Goal: Transaction & Acquisition: Purchase product/service

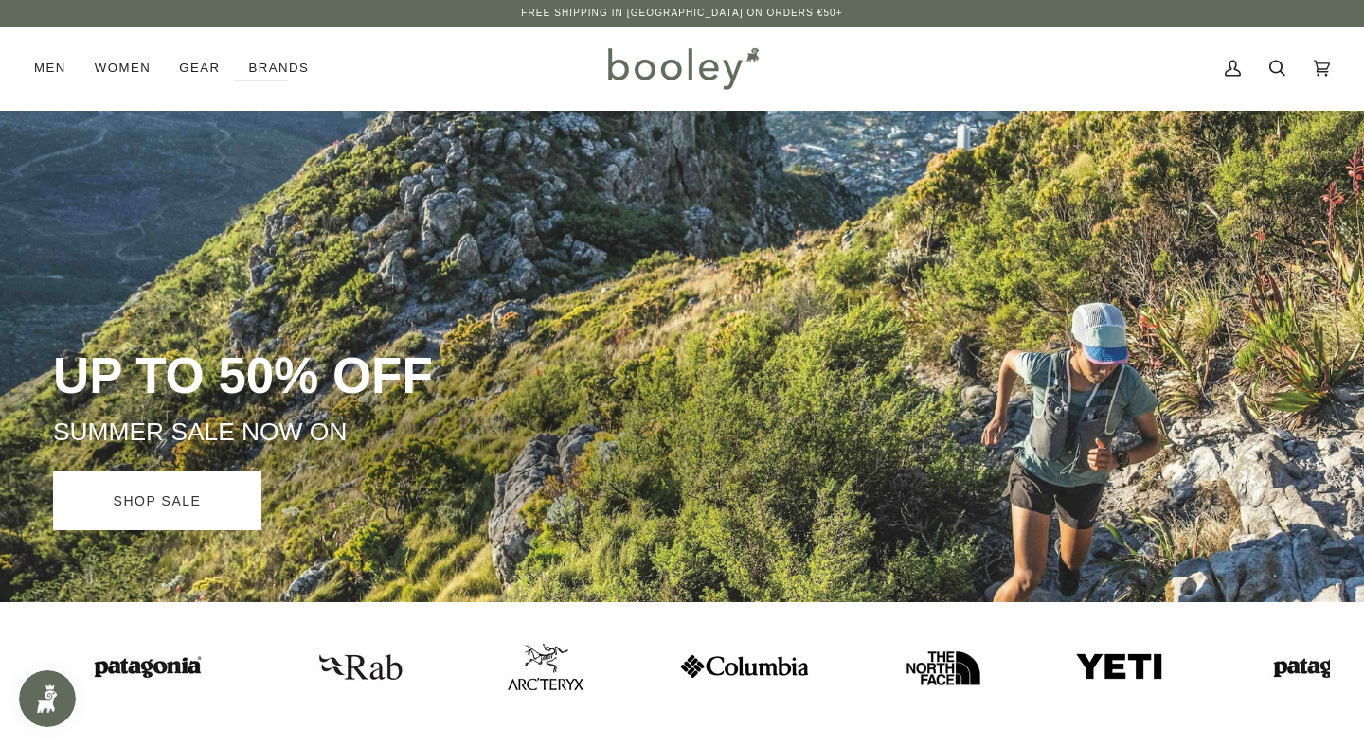
click at [167, 495] on link "SHOP SALE" at bounding box center [157, 501] width 208 height 59
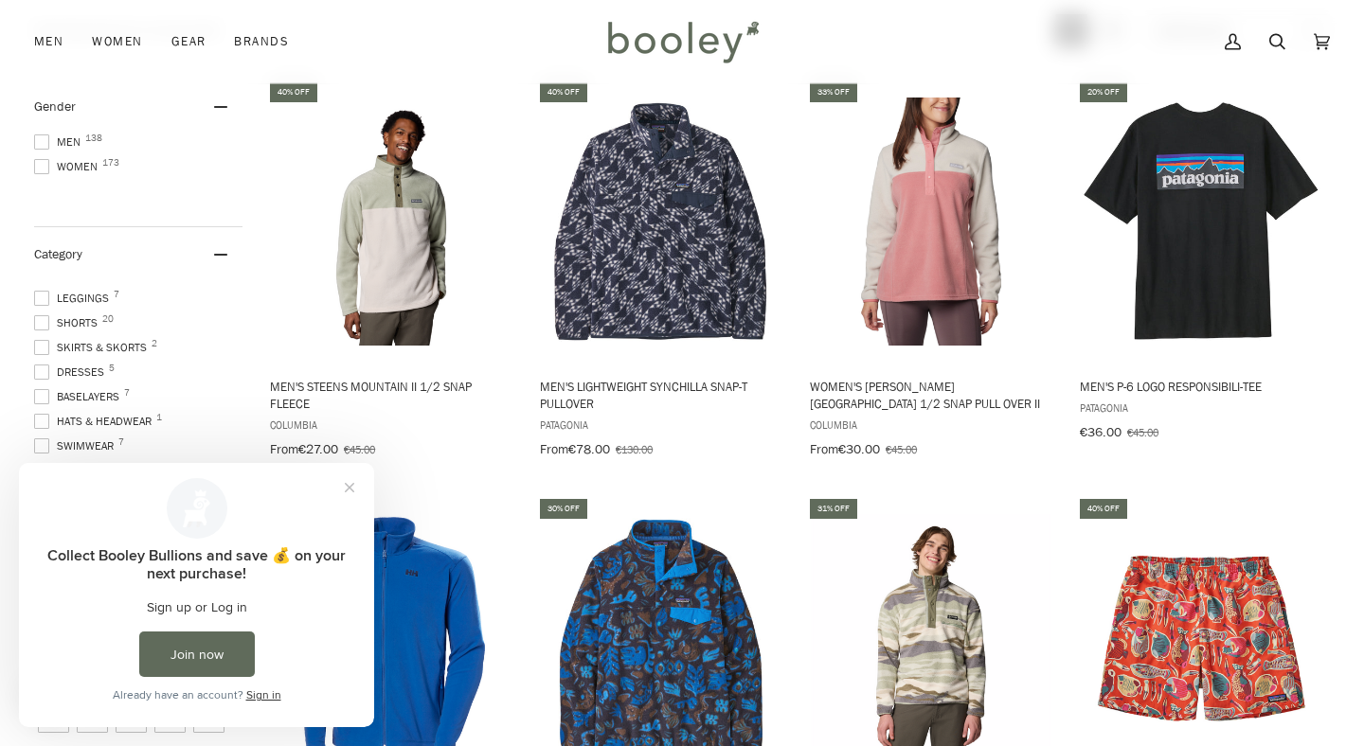
scroll to position [363, 0]
click at [351, 489] on button "Close prompt" at bounding box center [349, 488] width 34 height 34
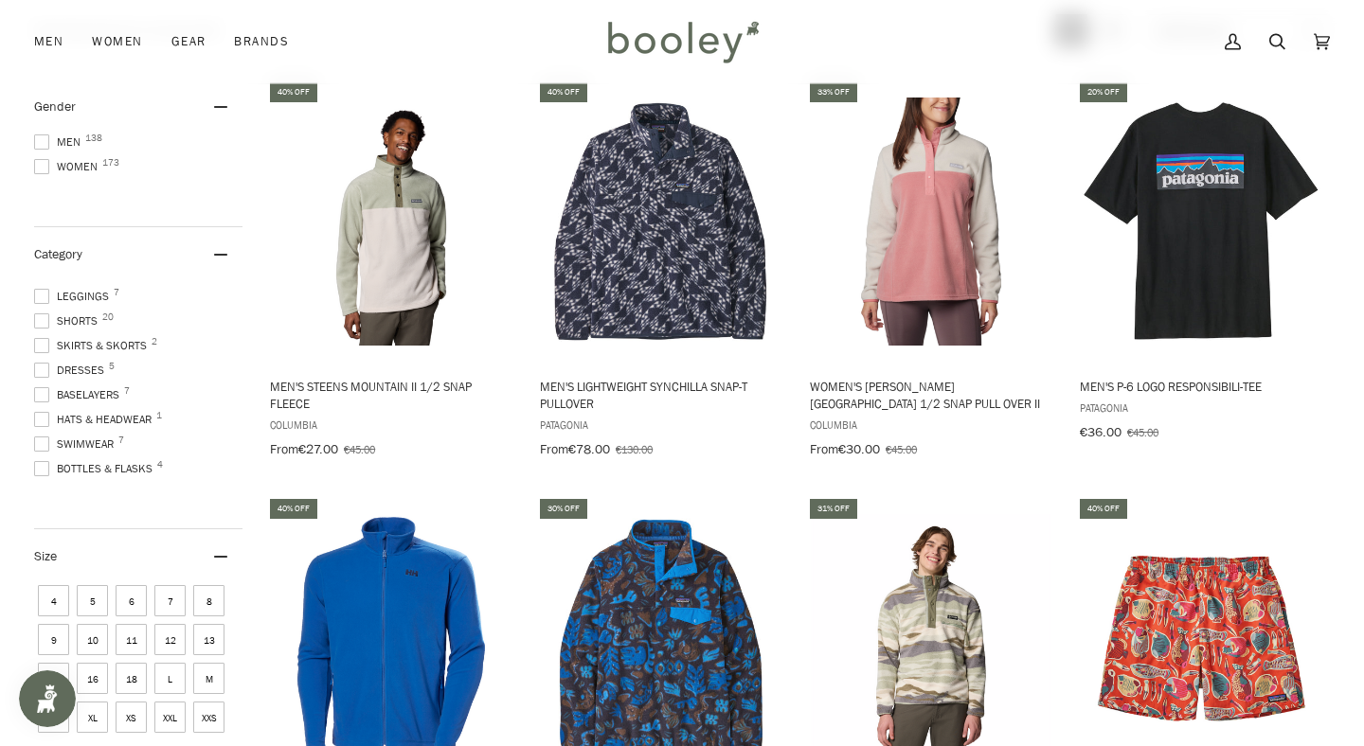
click at [92, 464] on span "Bottles & Flasks 4" at bounding box center [96, 468] width 124 height 17
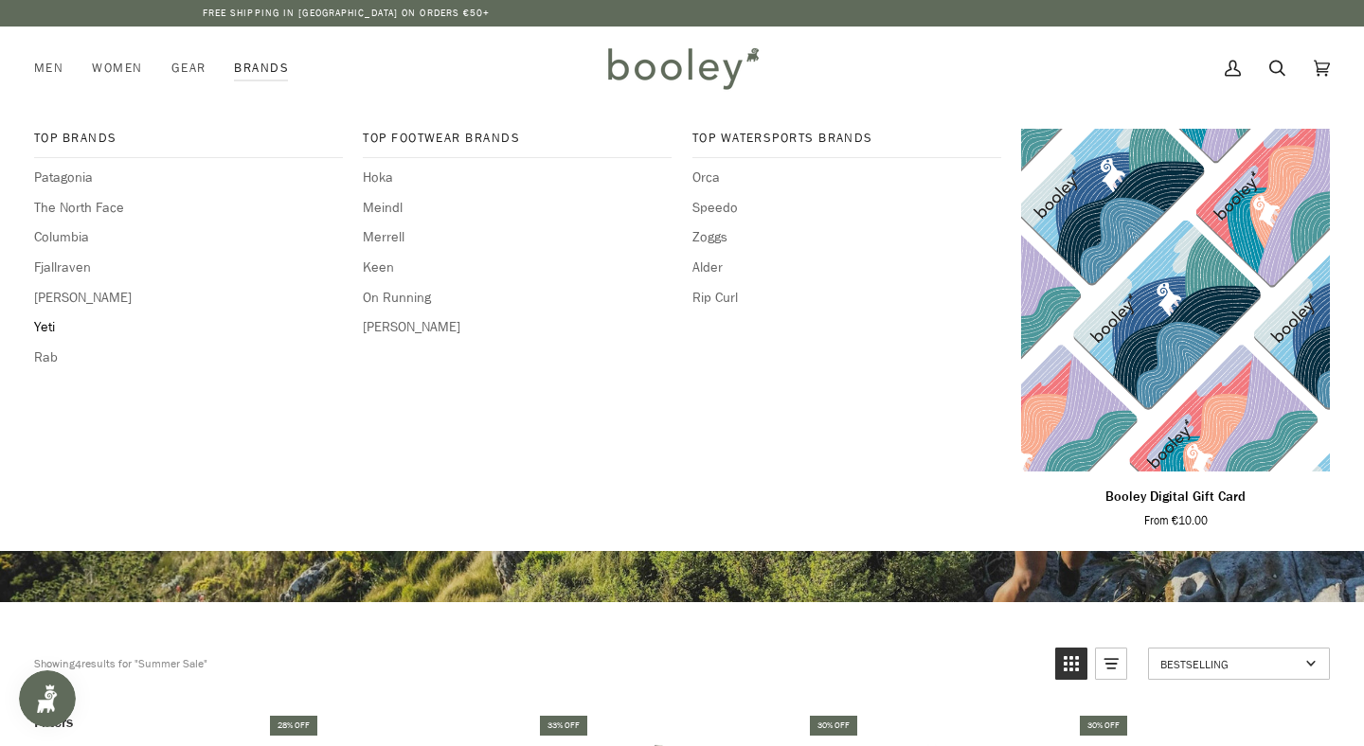
click at [47, 325] on span "Yeti" at bounding box center [188, 327] width 309 height 21
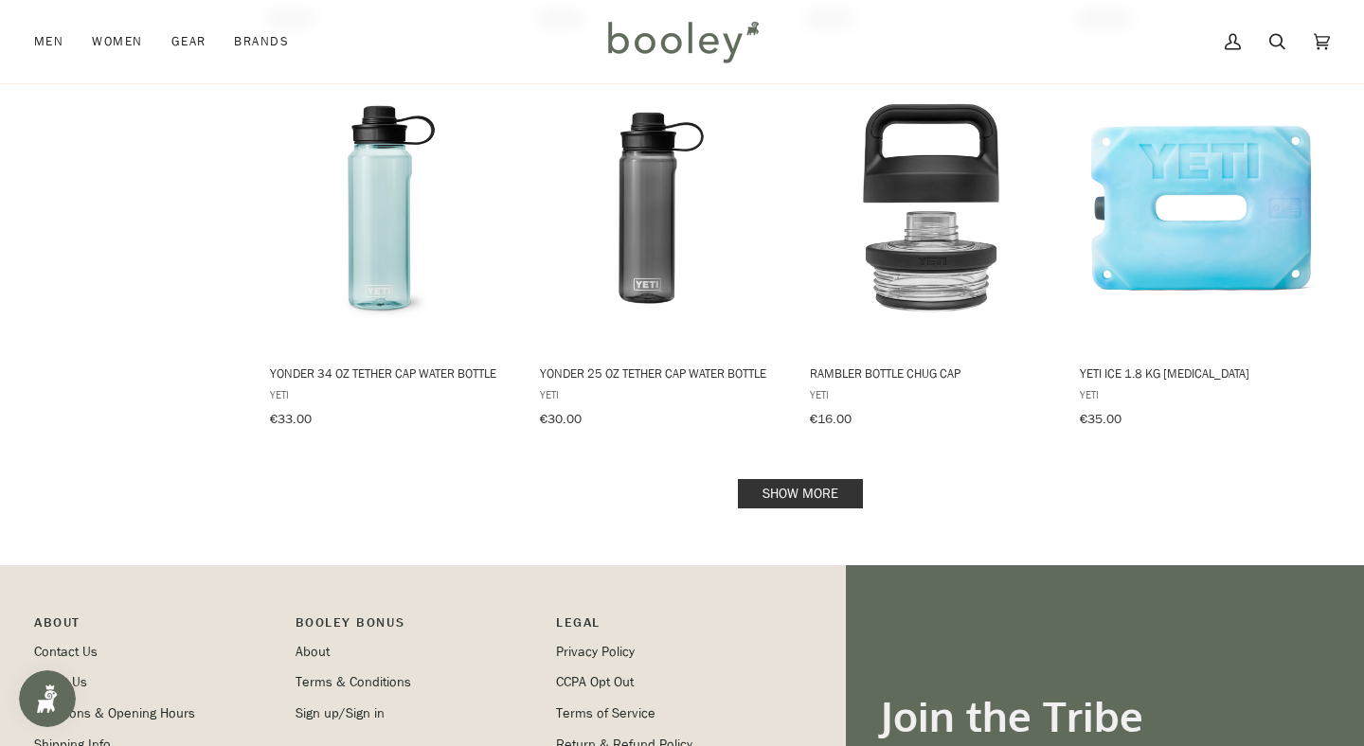
scroll to position [1882, 0]
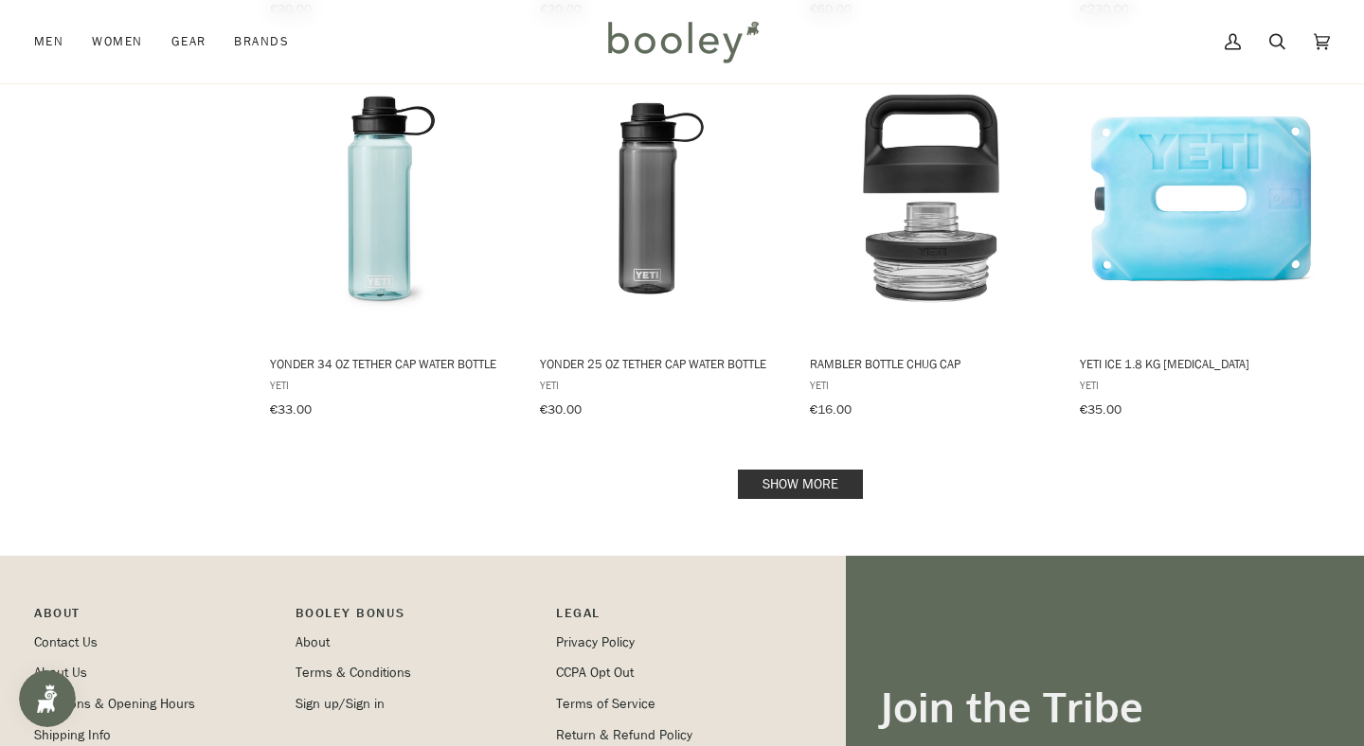
click at [766, 490] on link "Show more" at bounding box center [800, 484] width 125 height 29
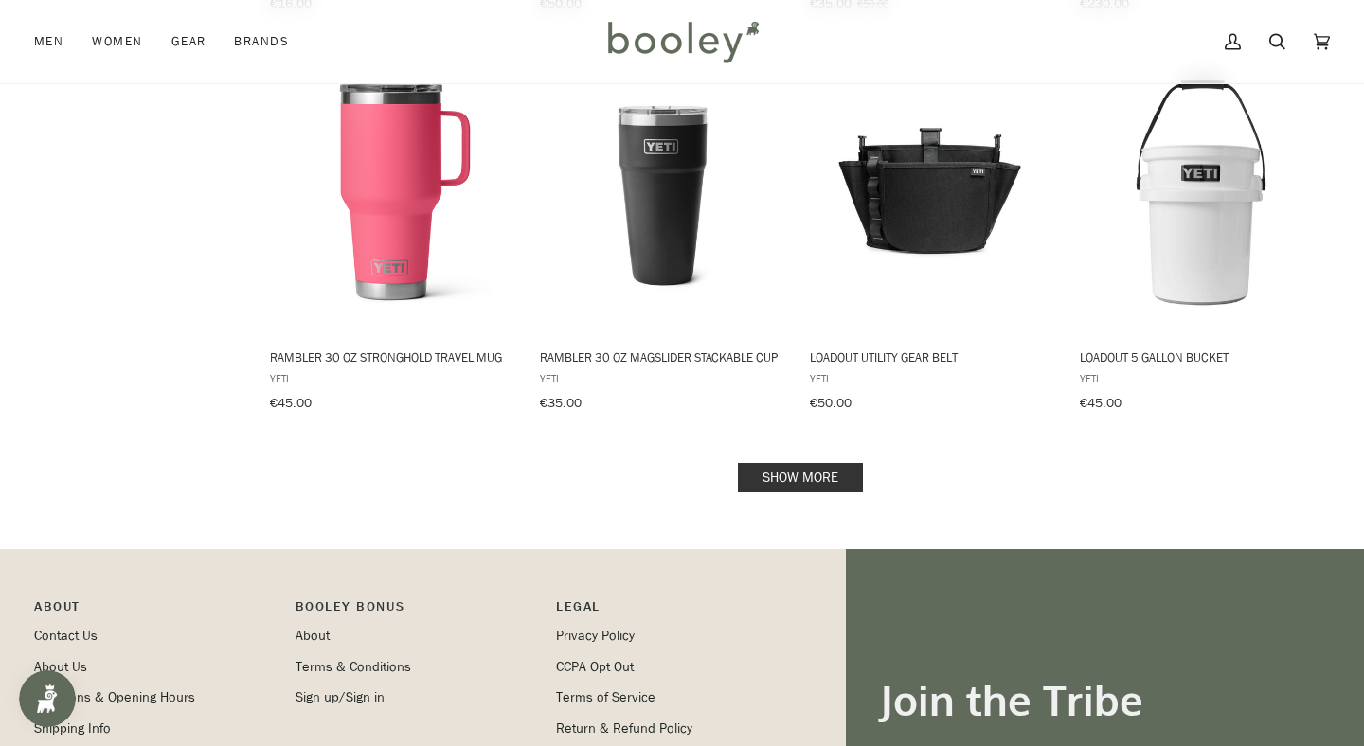
scroll to position [3912, 0]
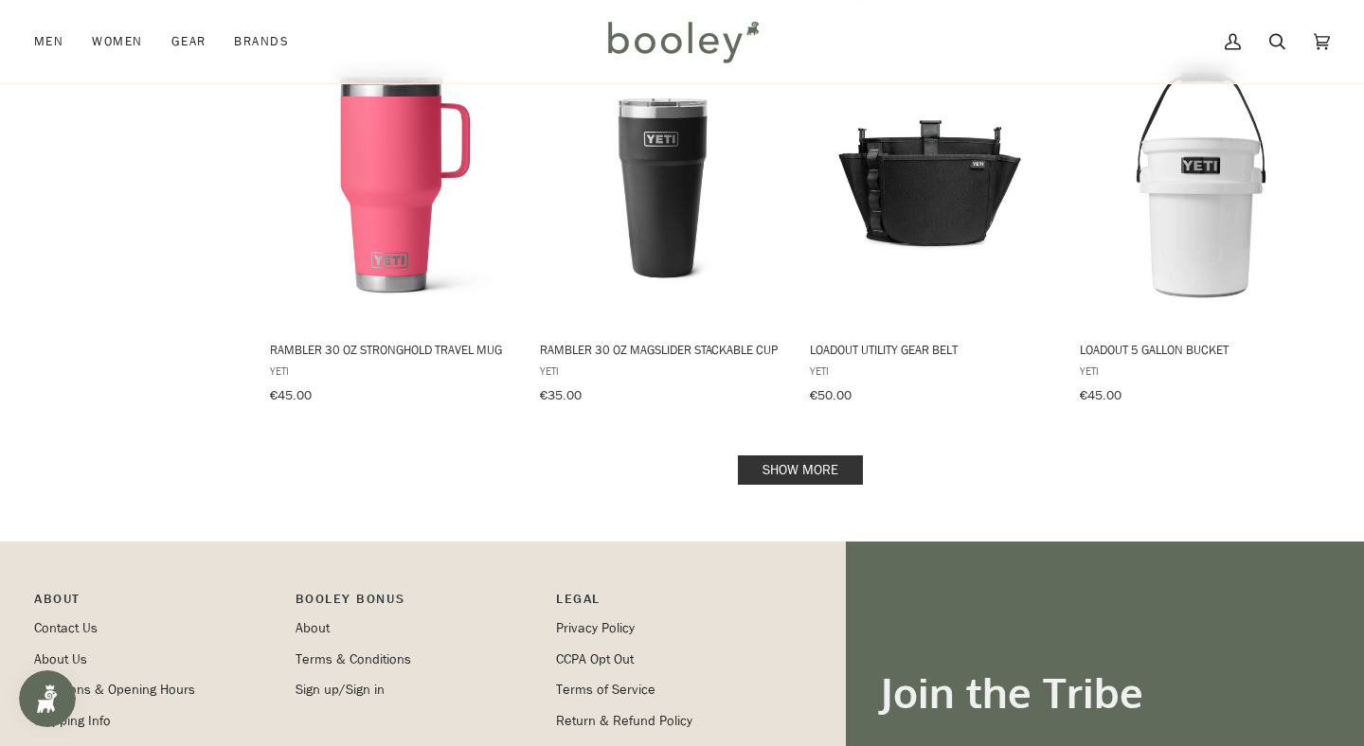
click at [801, 472] on link "Show more" at bounding box center [800, 470] width 125 height 29
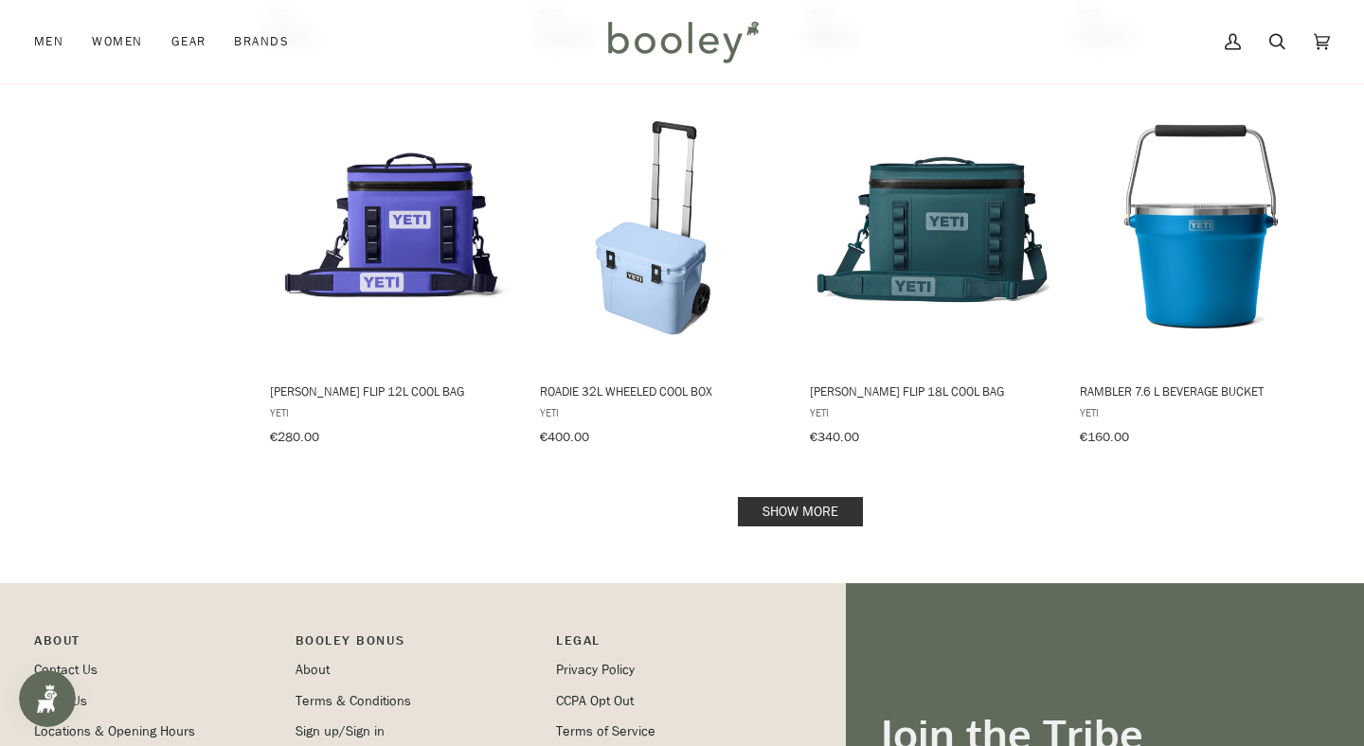
scroll to position [5876, 0]
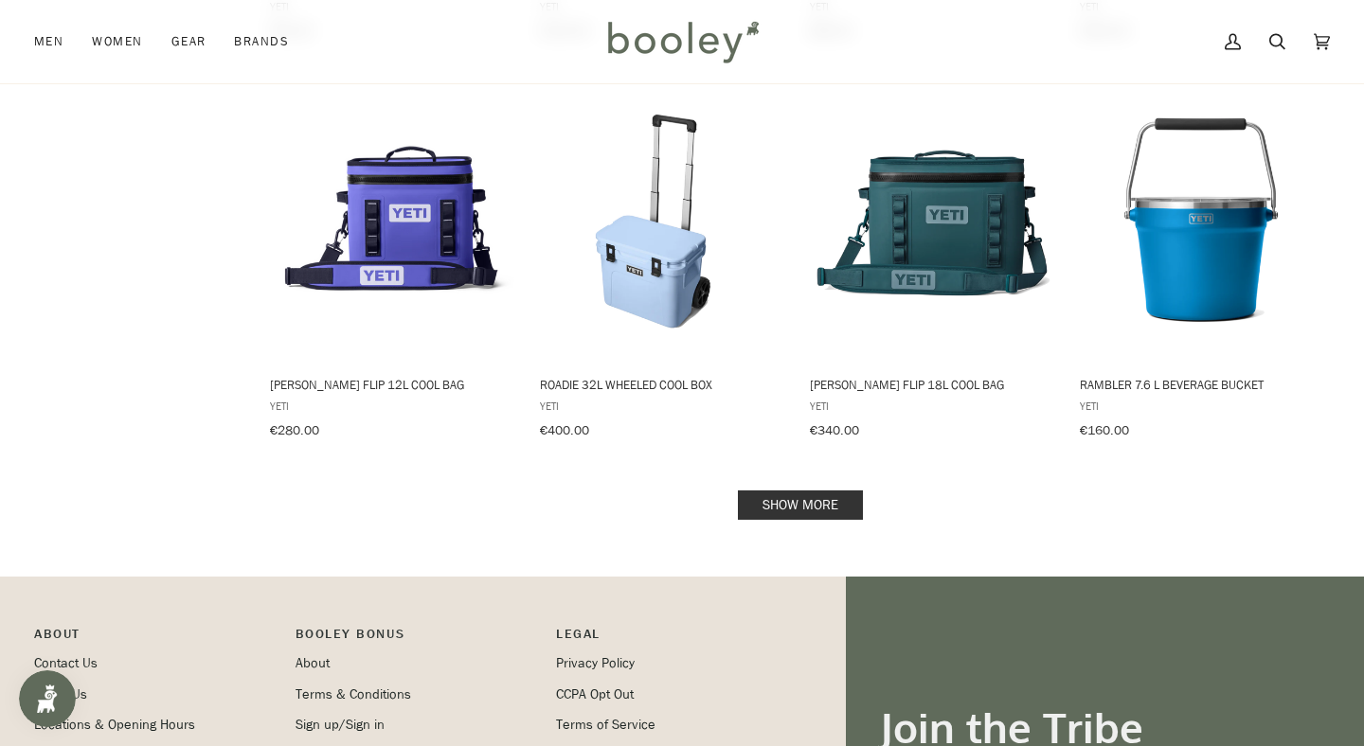
click at [794, 491] on link "Show more" at bounding box center [800, 505] width 125 height 29
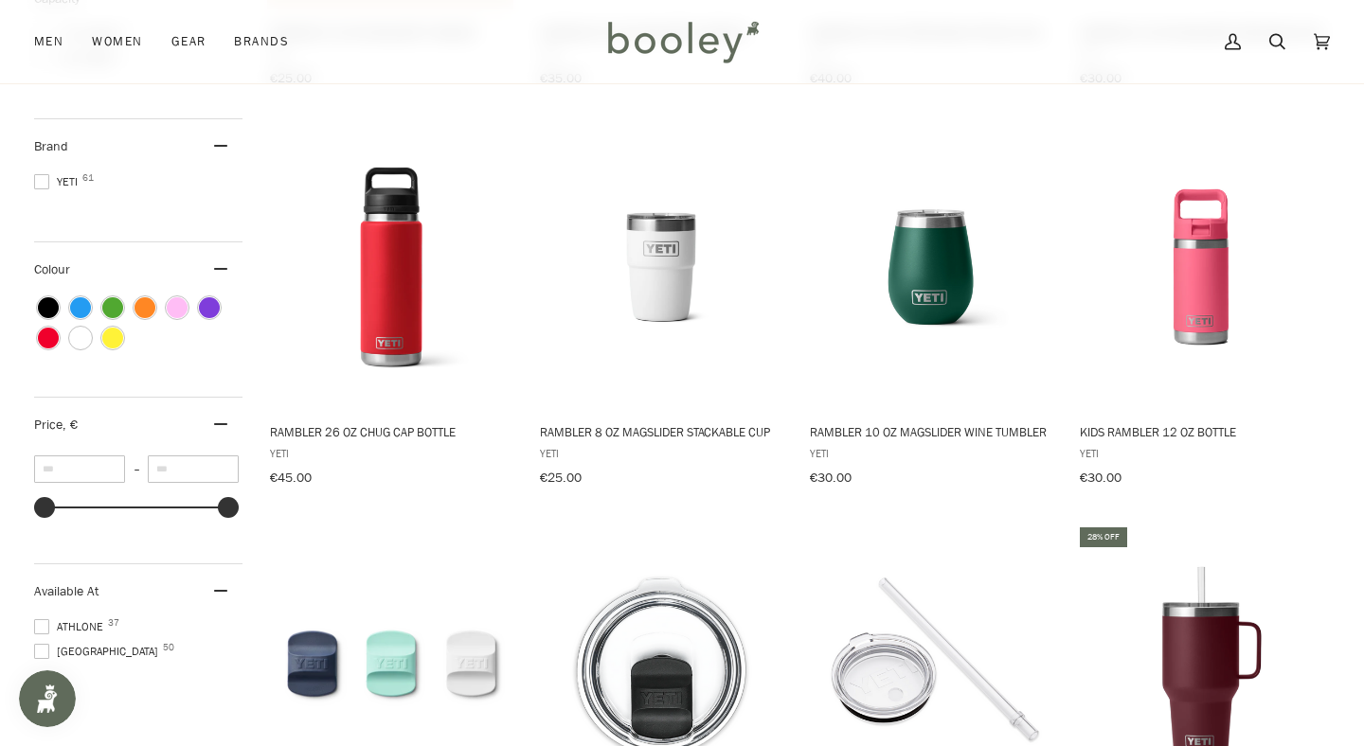
scroll to position [615, 0]
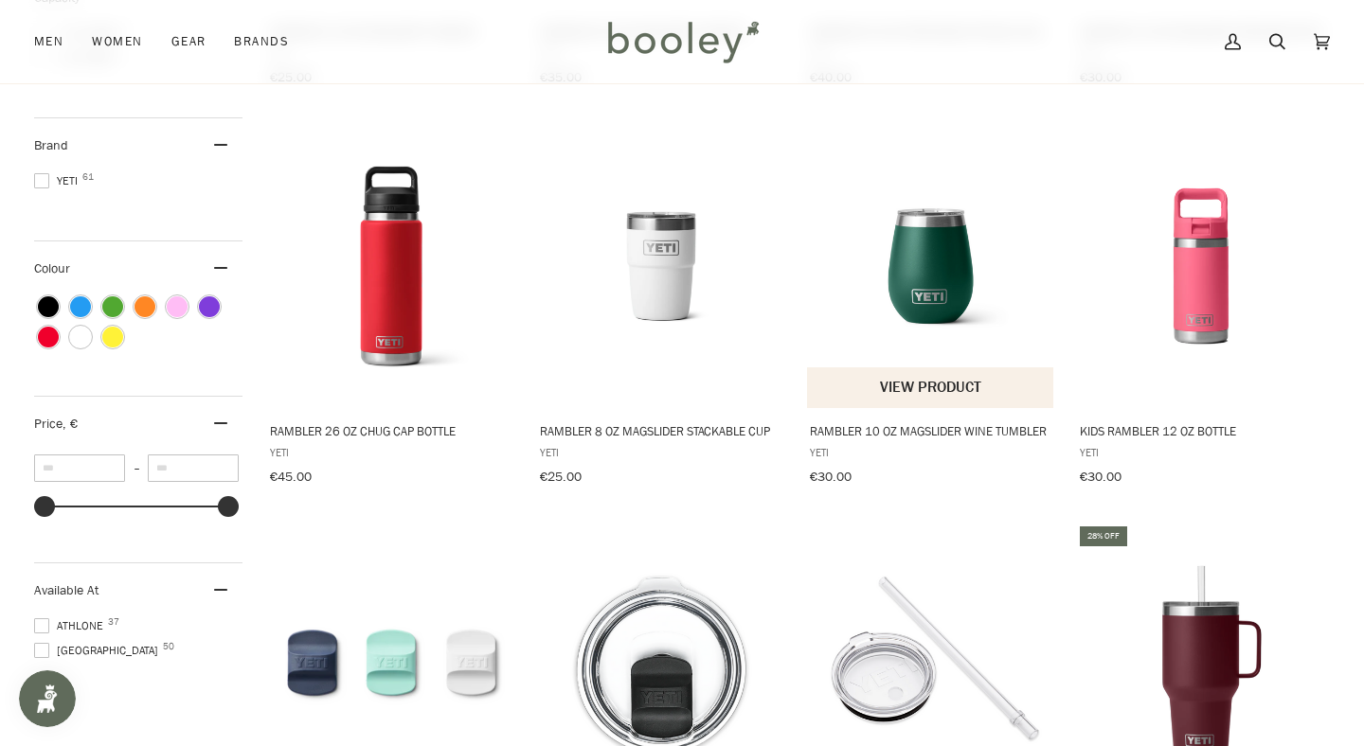
click at [945, 259] on img "Rambler 10 oz MagSlider Wine Tumbler" at bounding box center [931, 266] width 248 height 248
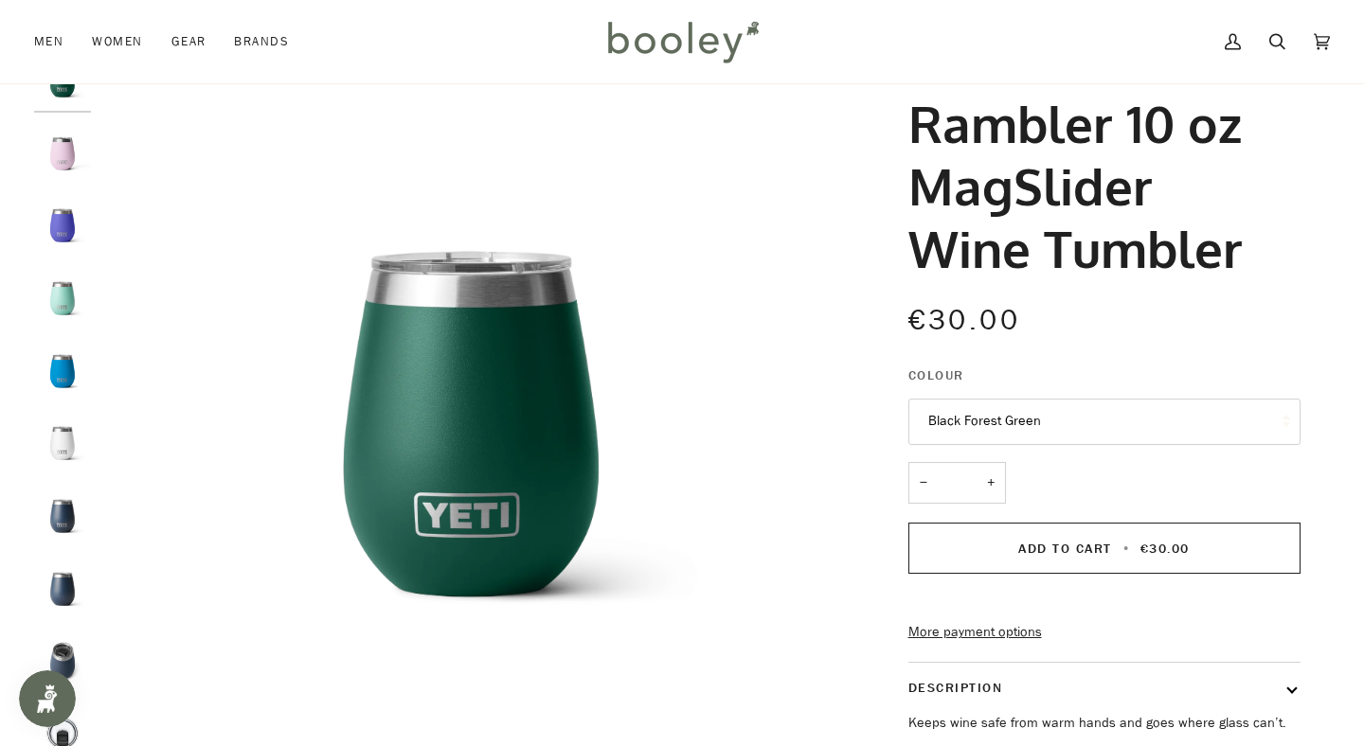
scroll to position [84, 0]
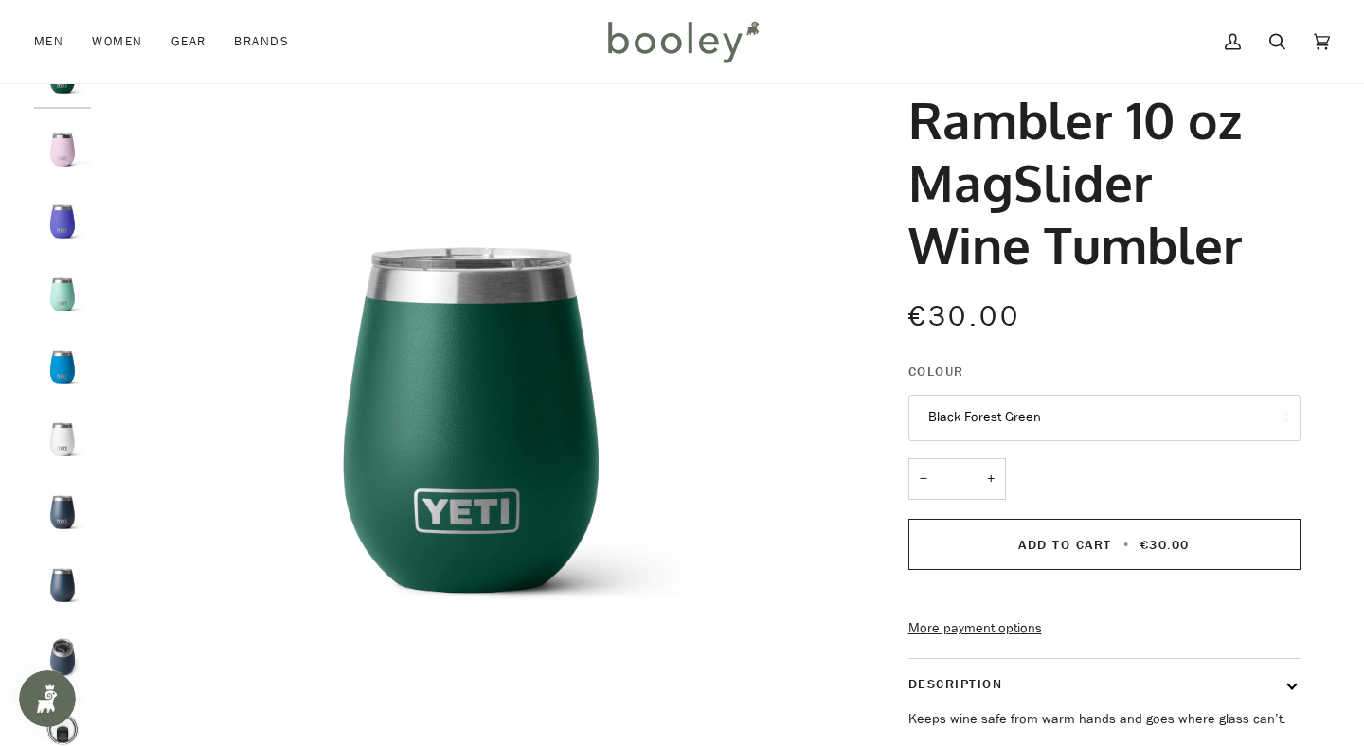
click at [53, 237] on img "Yeti Rambler 10 oz MagSlider Wine Tumbler Ultramarine Violet - Booley Galway" at bounding box center [62, 221] width 57 height 57
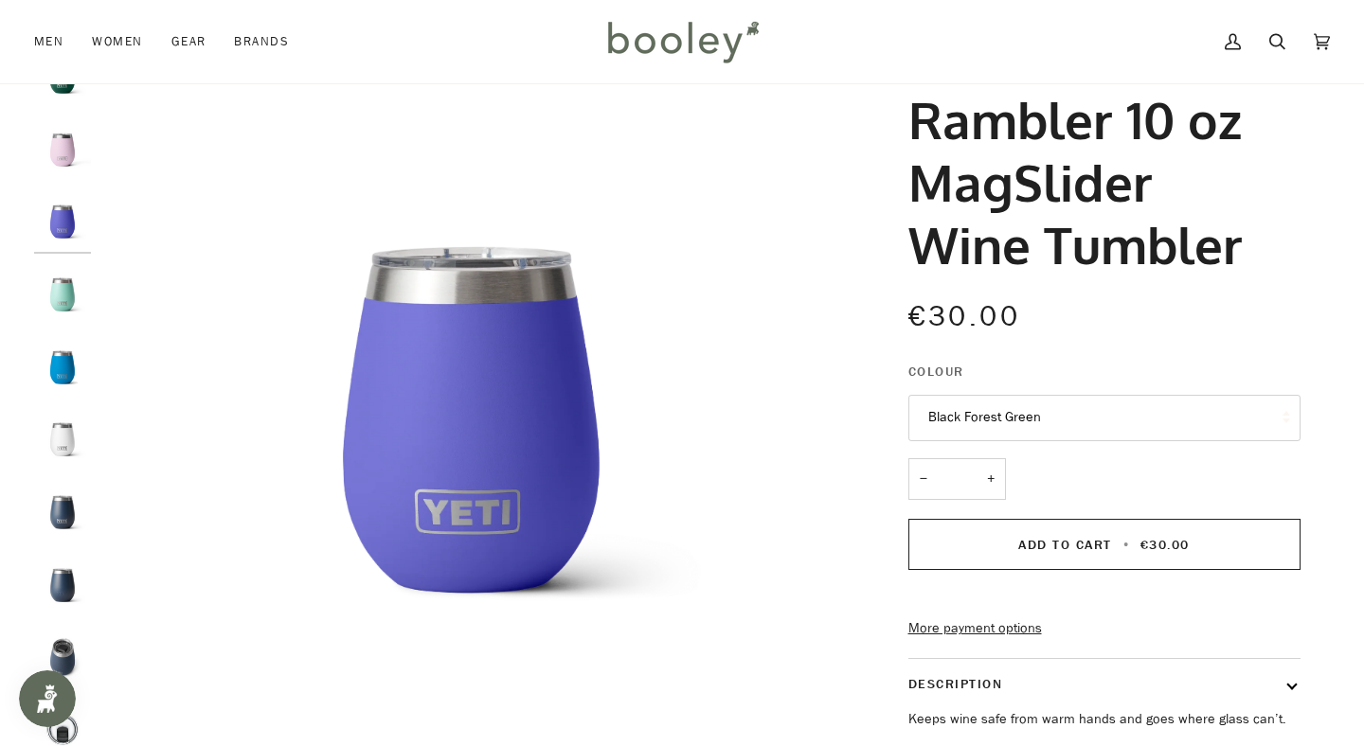
click at [60, 513] on img "Yeti Rambler 10 oz MagSlider Wine Tumbler Navy - Booley Galway" at bounding box center [62, 512] width 57 height 57
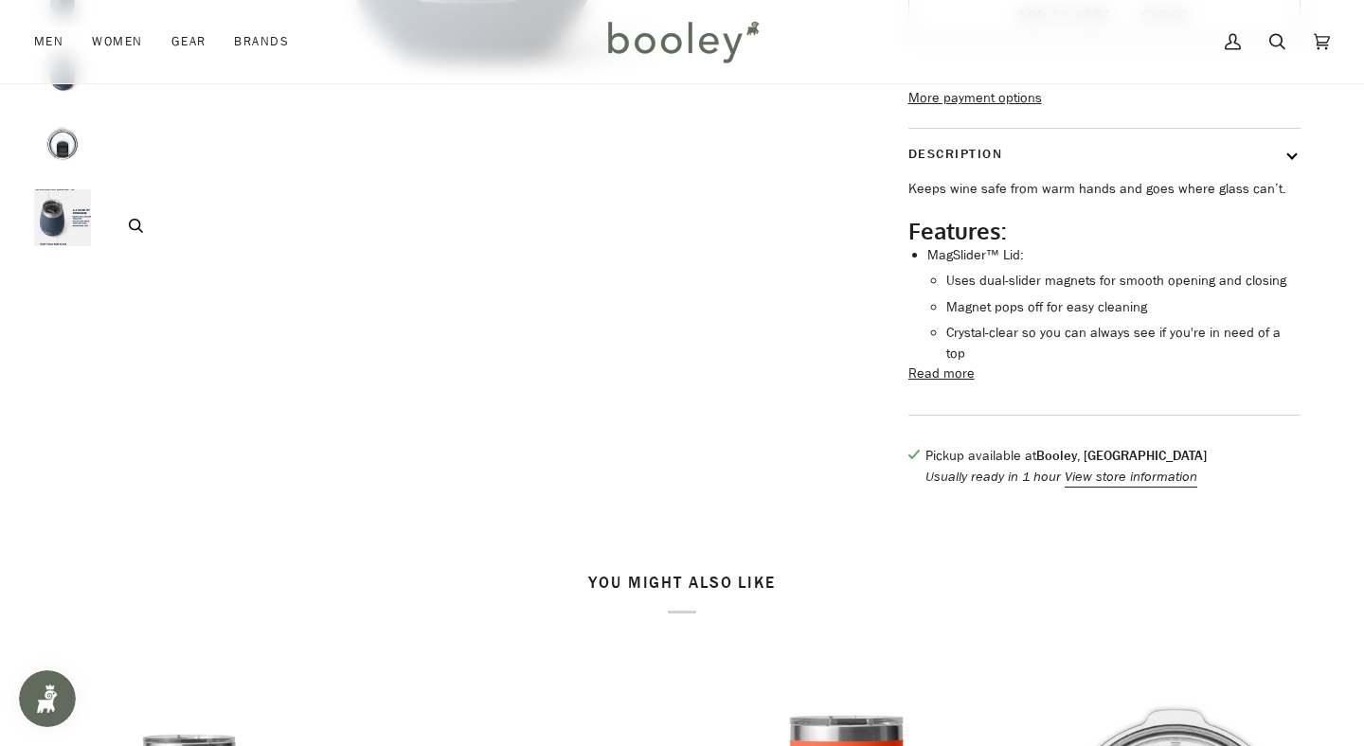
scroll to position [619, 0]
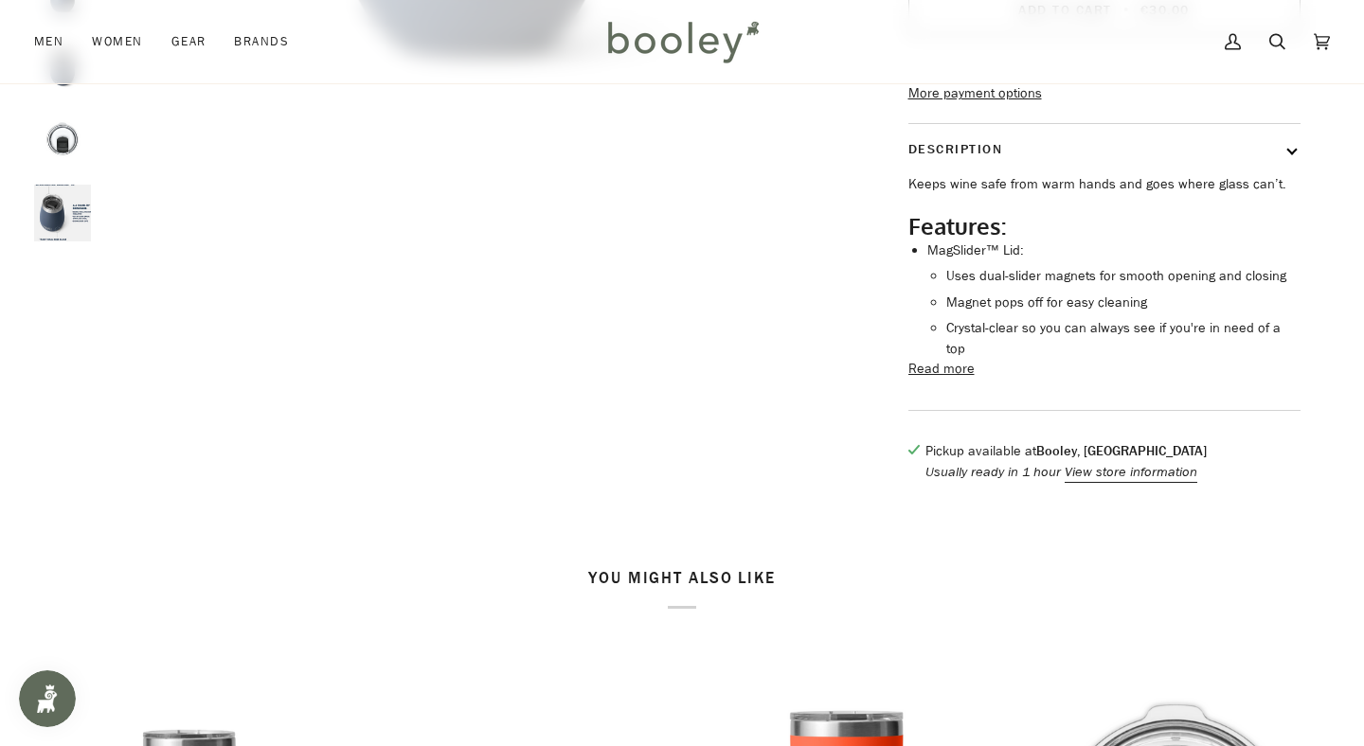
click at [921, 380] on button "Read more" at bounding box center [941, 369] width 66 height 21
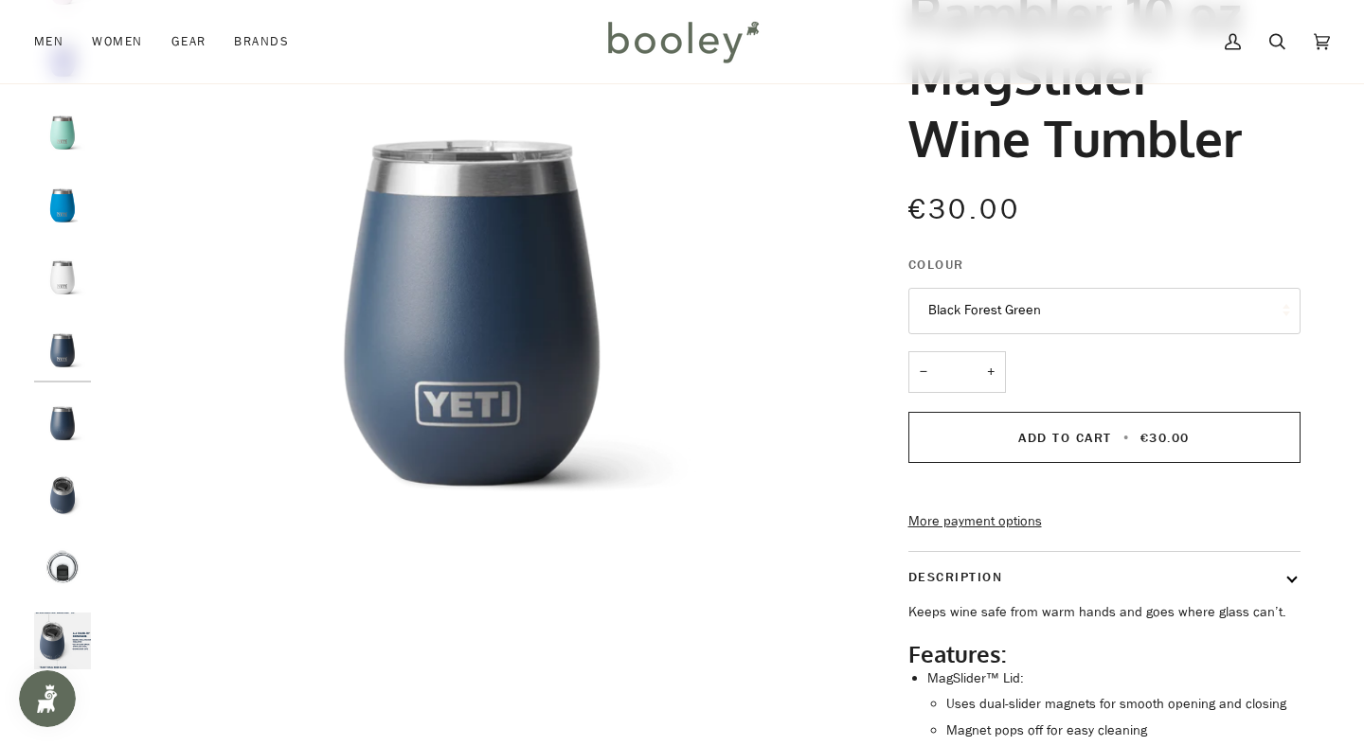
scroll to position [192, 0]
click at [965, 323] on button "Black Forest Green" at bounding box center [1104, 310] width 392 height 46
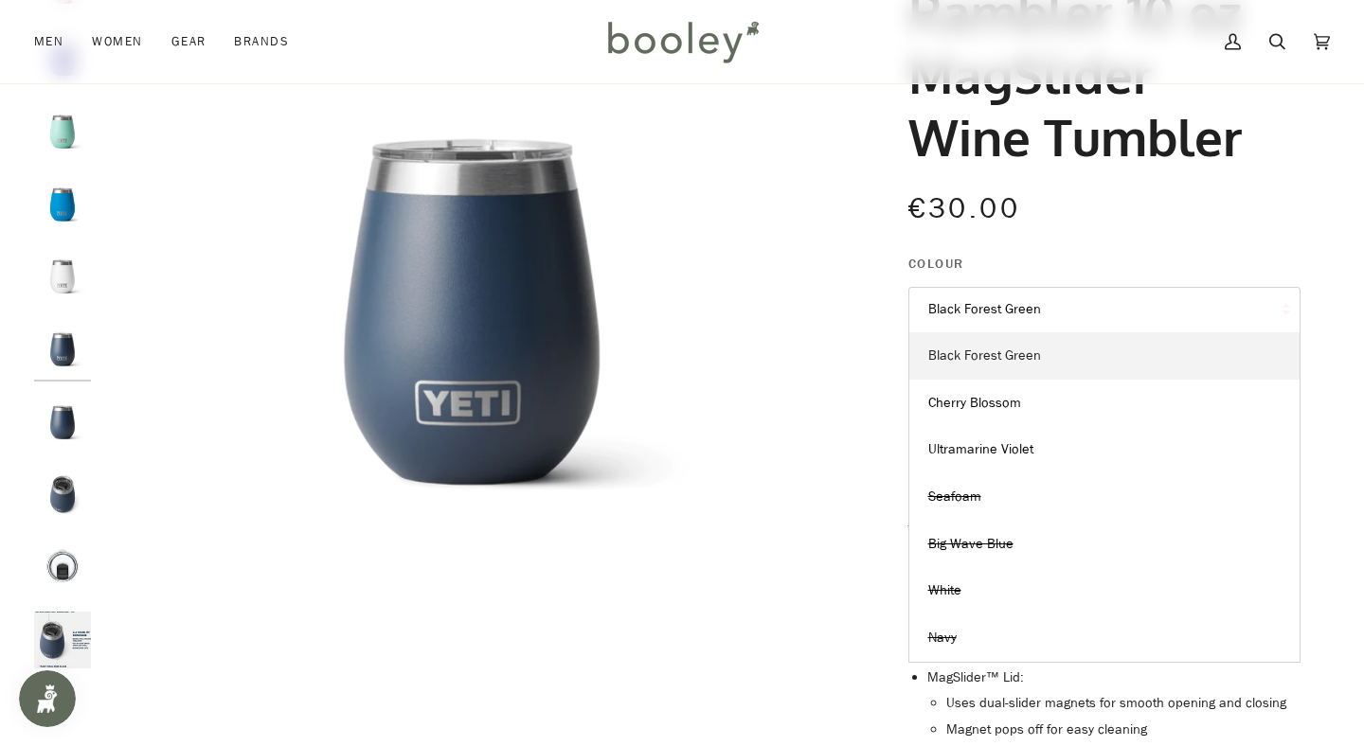
click at [955, 355] on span "Black Forest Green" at bounding box center [984, 356] width 113 height 18
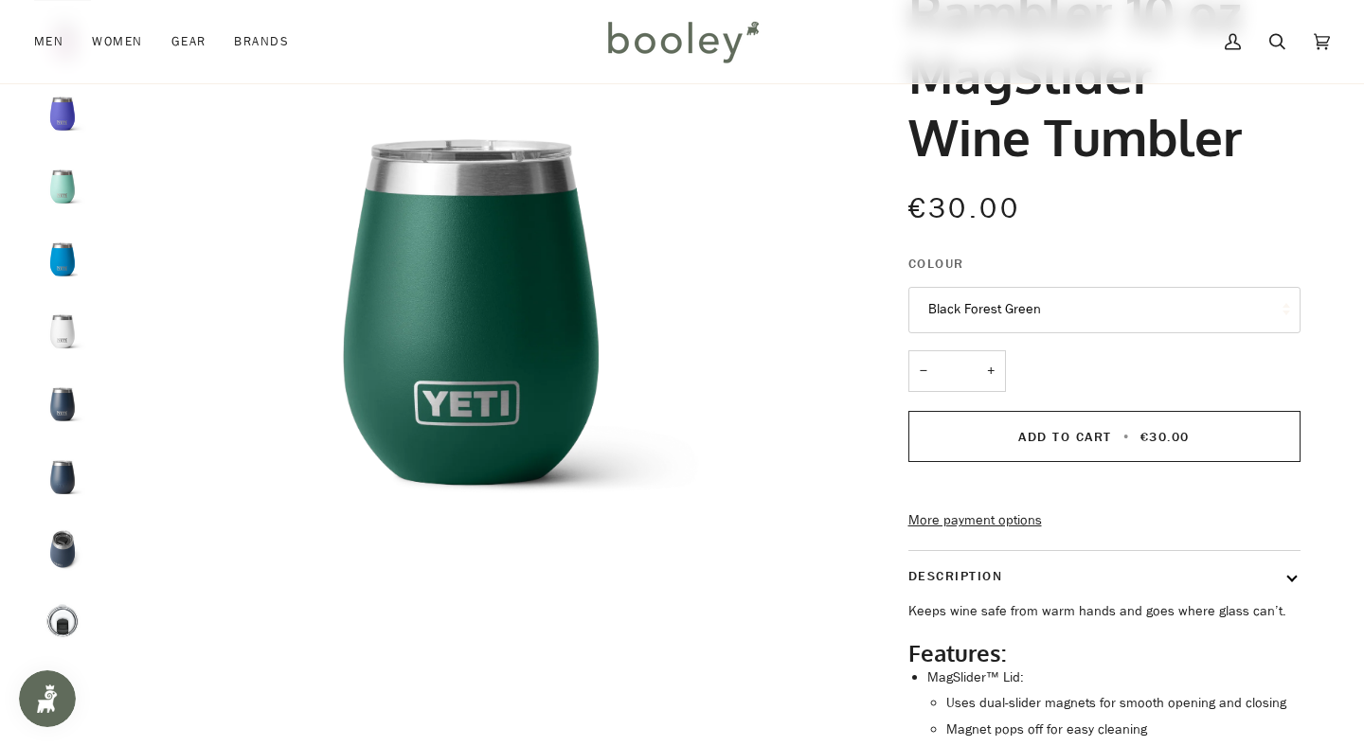
click at [963, 324] on button "Black Forest Green" at bounding box center [1104, 310] width 392 height 46
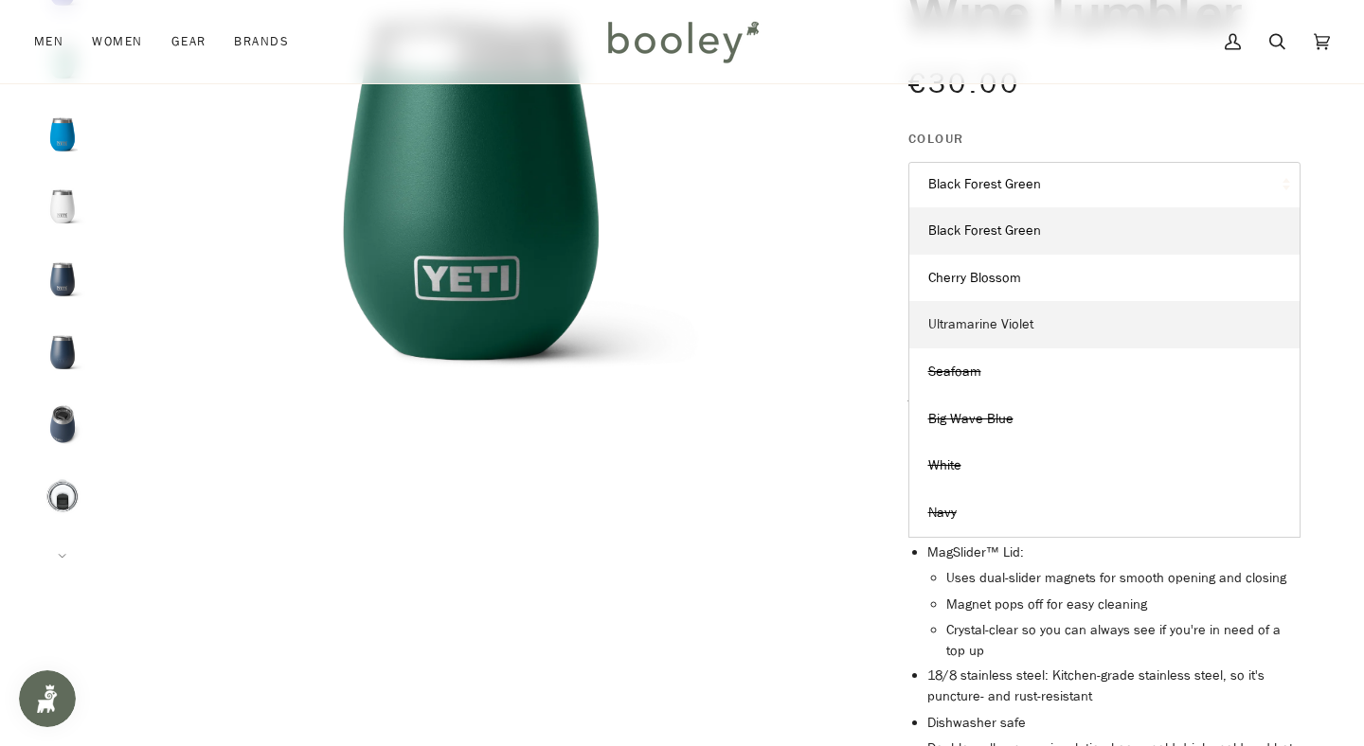
scroll to position [325, 0]
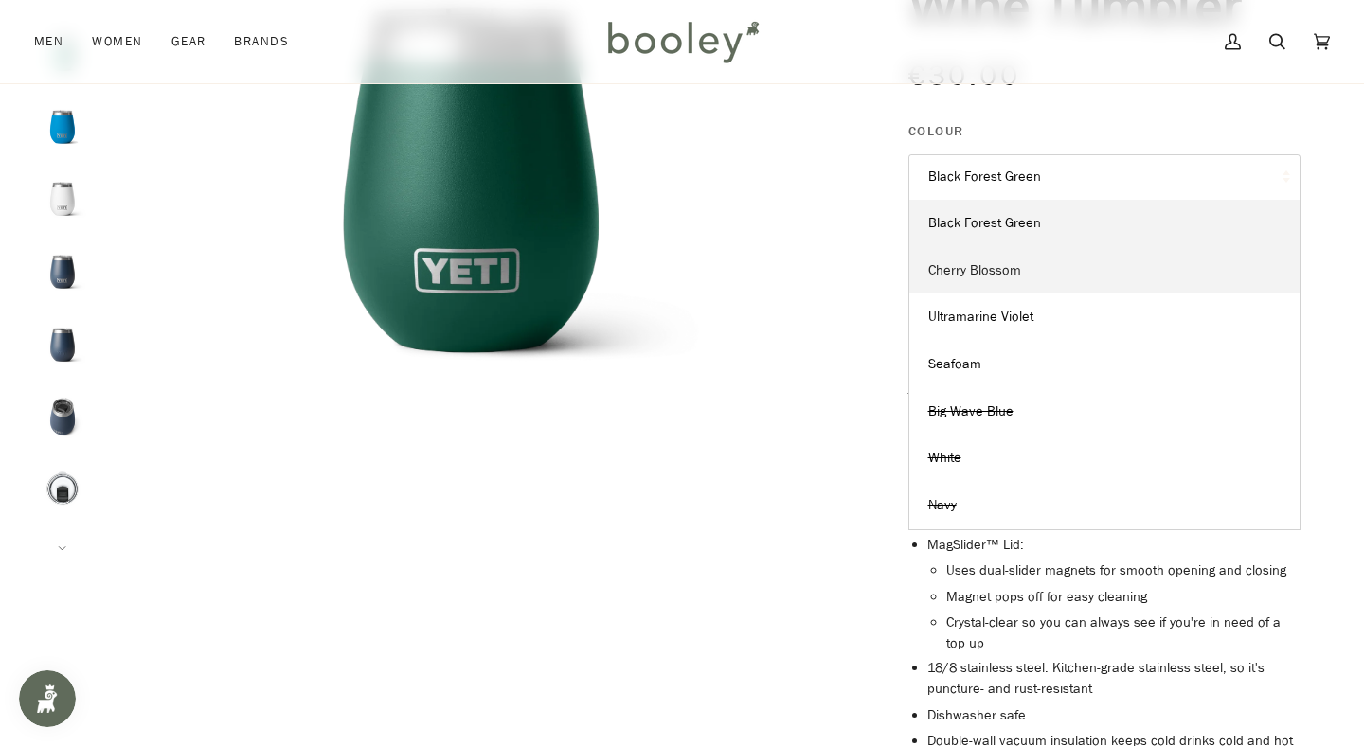
click at [999, 264] on span "Cherry Blossom" at bounding box center [974, 270] width 93 height 18
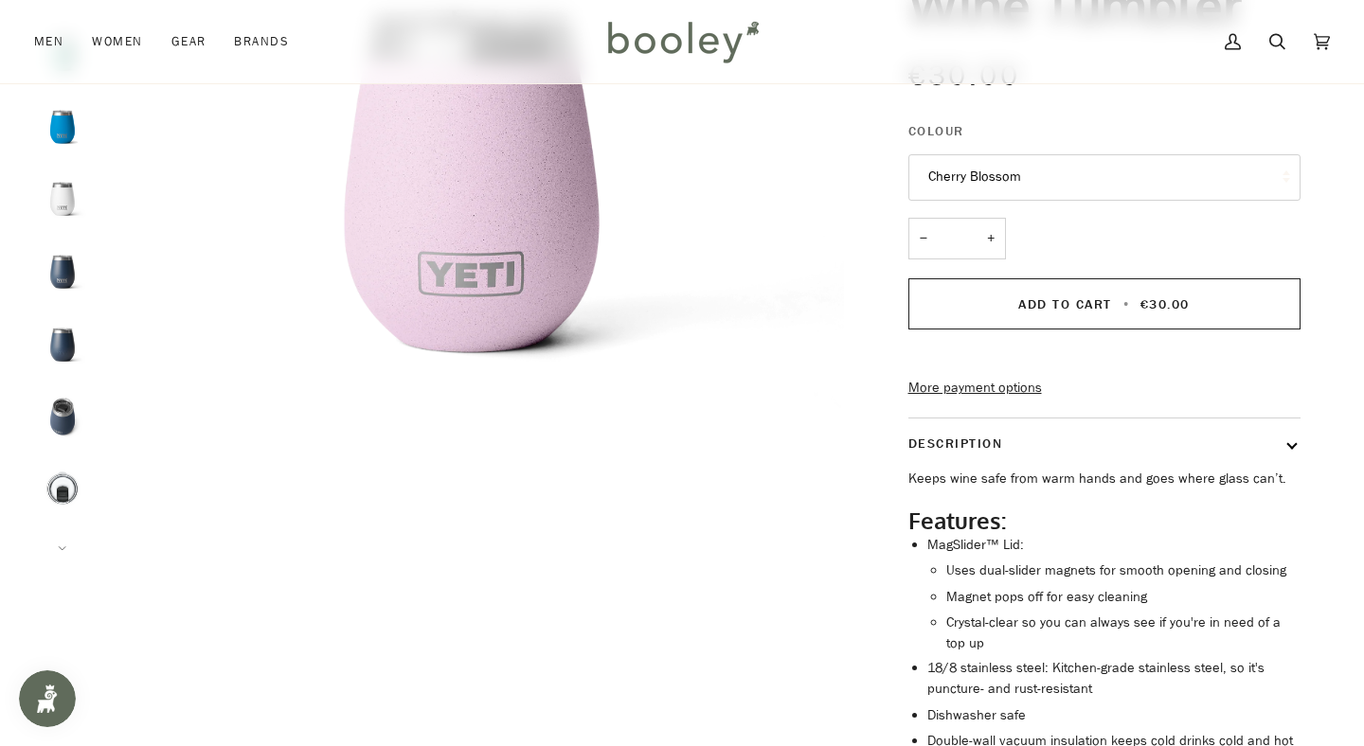
click at [1005, 184] on button "Cherry Blossom" at bounding box center [1104, 177] width 392 height 46
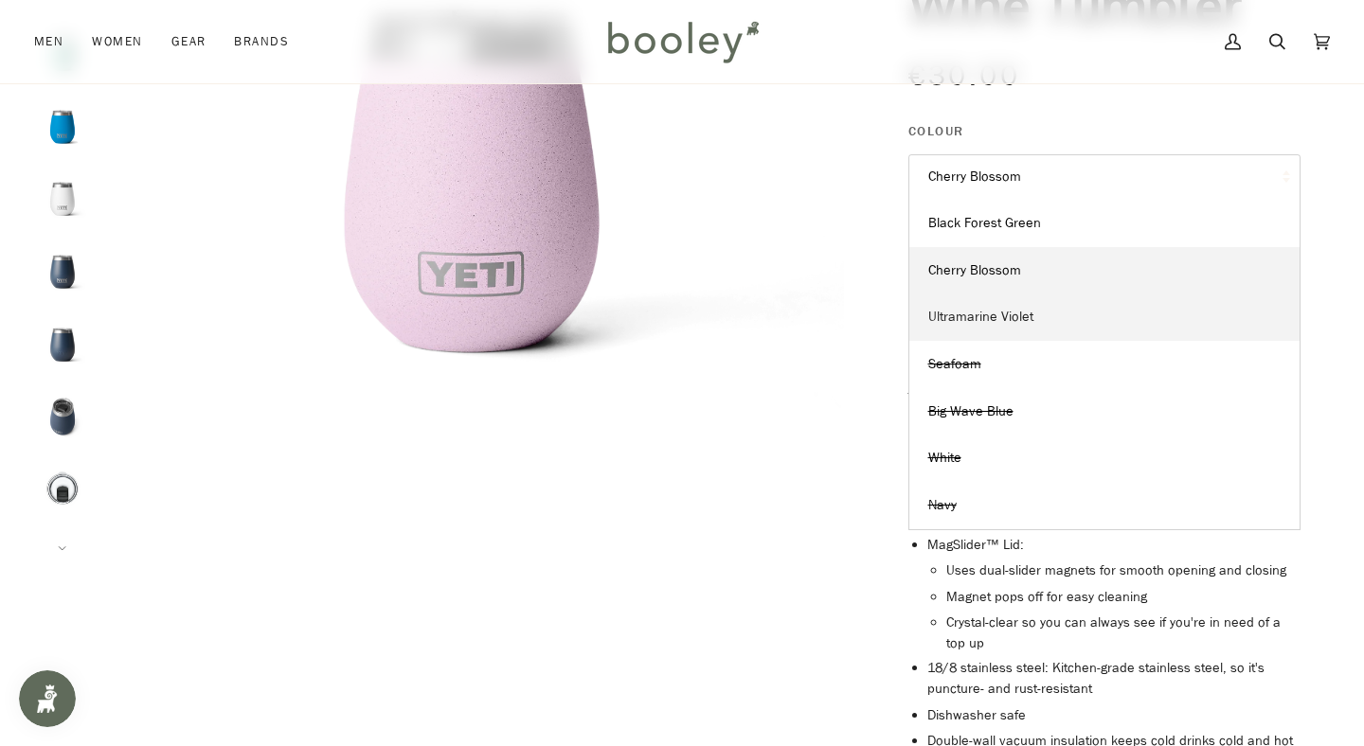
click at [985, 308] on span "Ultramarine Violet" at bounding box center [980, 317] width 105 height 18
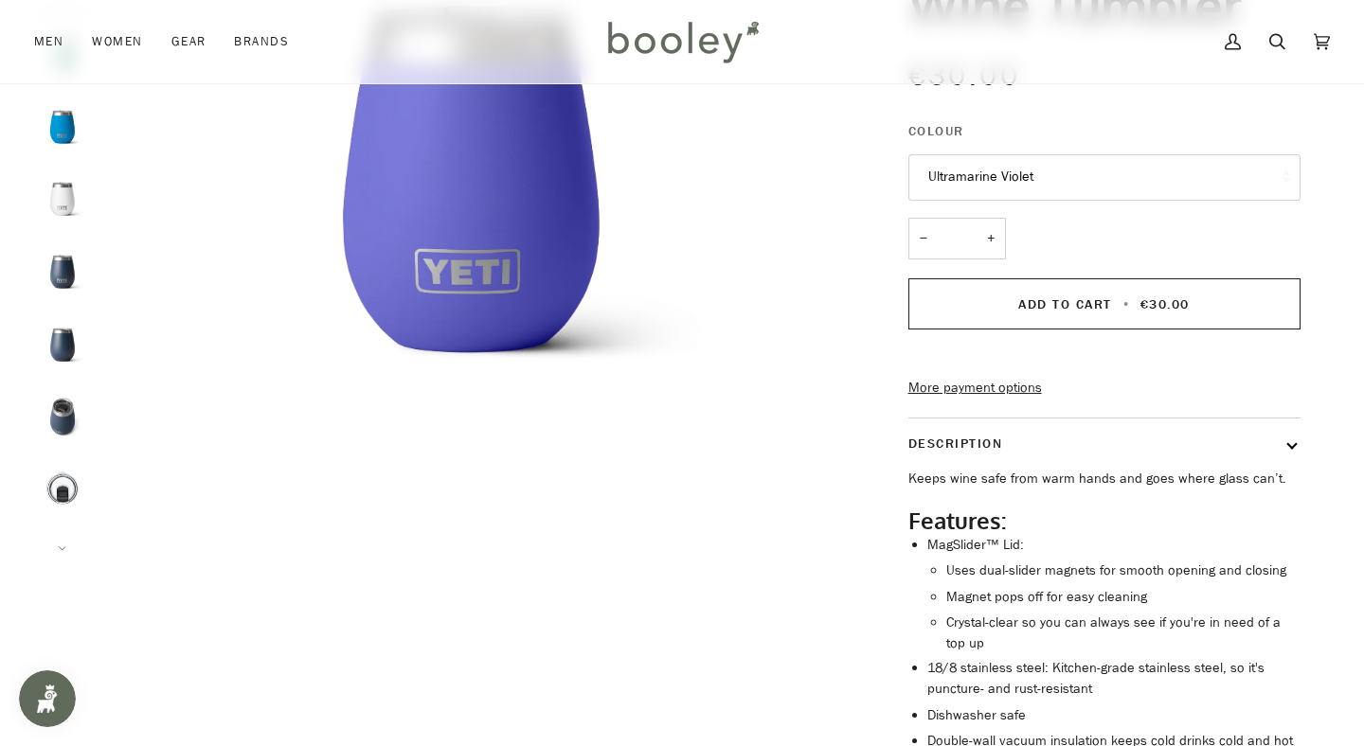
click at [988, 183] on button "Ultramarine Violet" at bounding box center [1104, 177] width 392 height 46
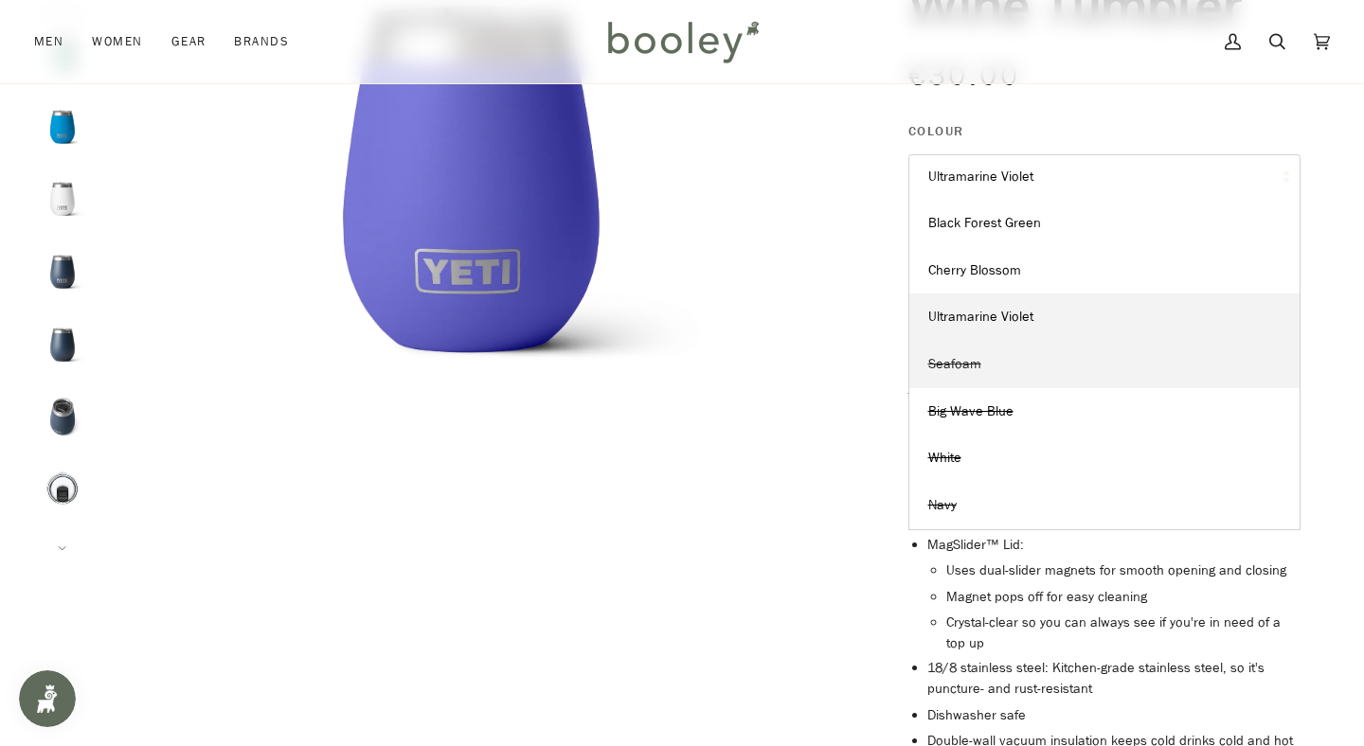
click at [966, 363] on span "Seafoam" at bounding box center [954, 364] width 53 height 18
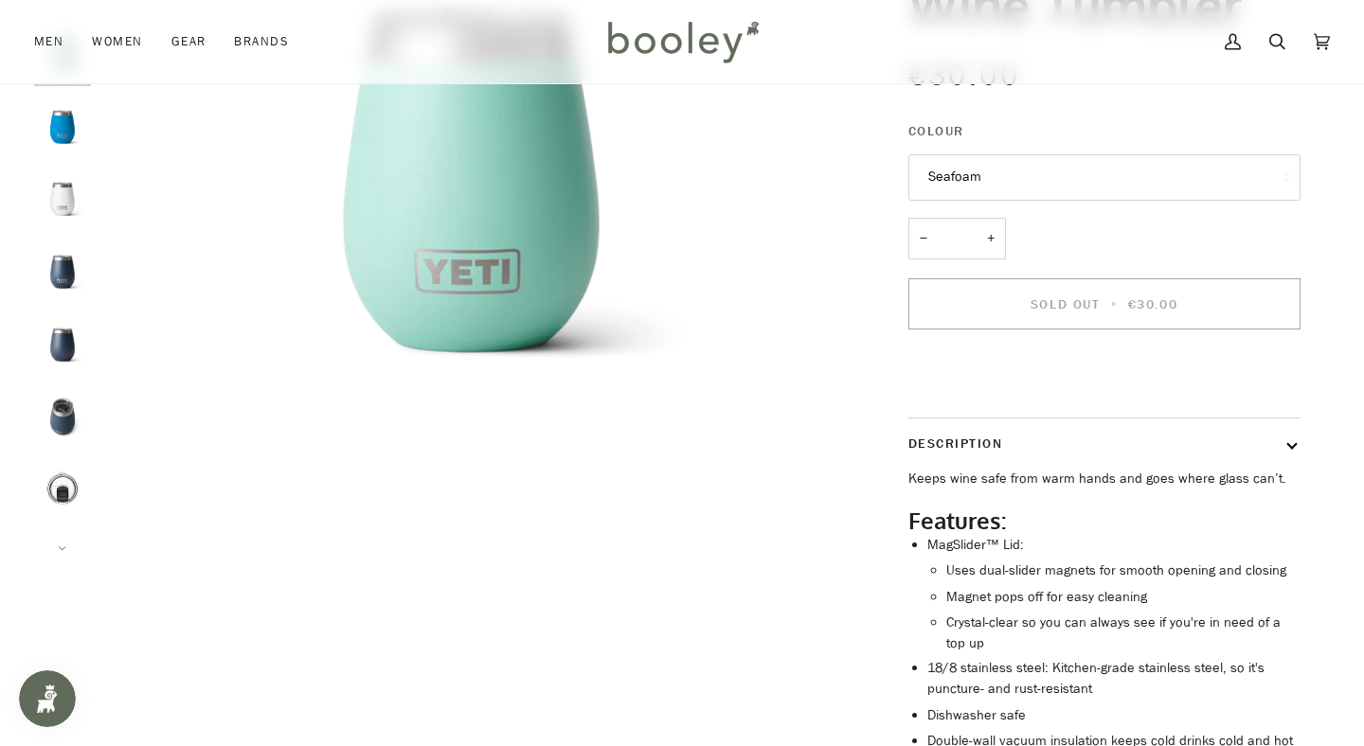
click at [955, 193] on button "Seafoam" at bounding box center [1104, 177] width 392 height 46
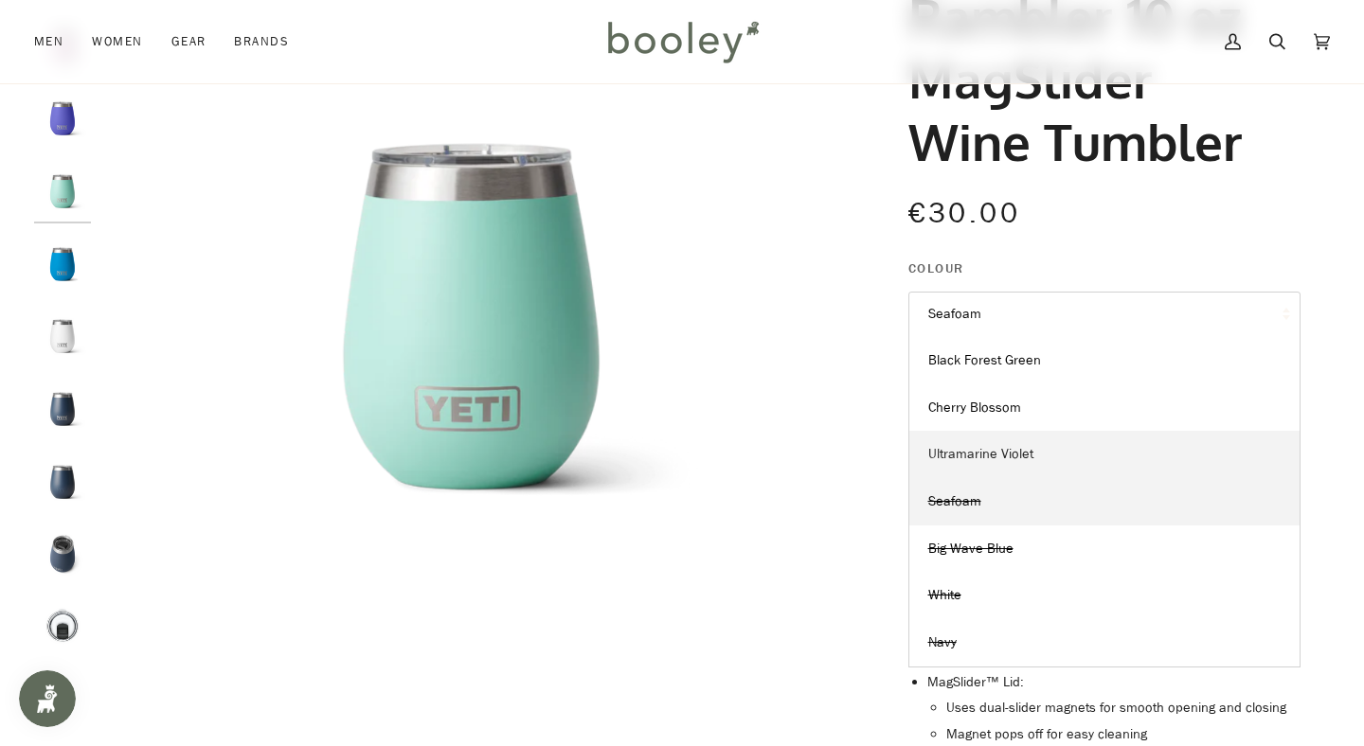
scroll to position [186, 0]
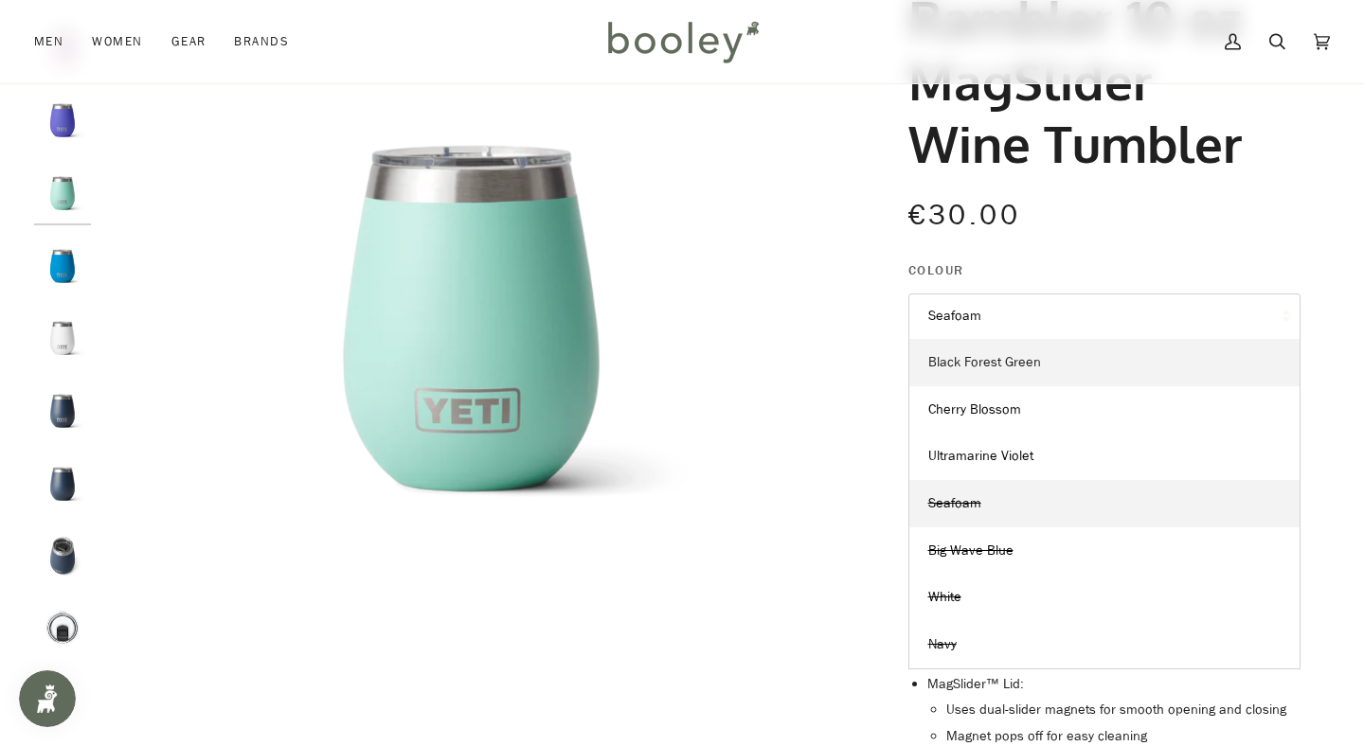
click at [949, 355] on span "Black Forest Green" at bounding box center [984, 362] width 113 height 18
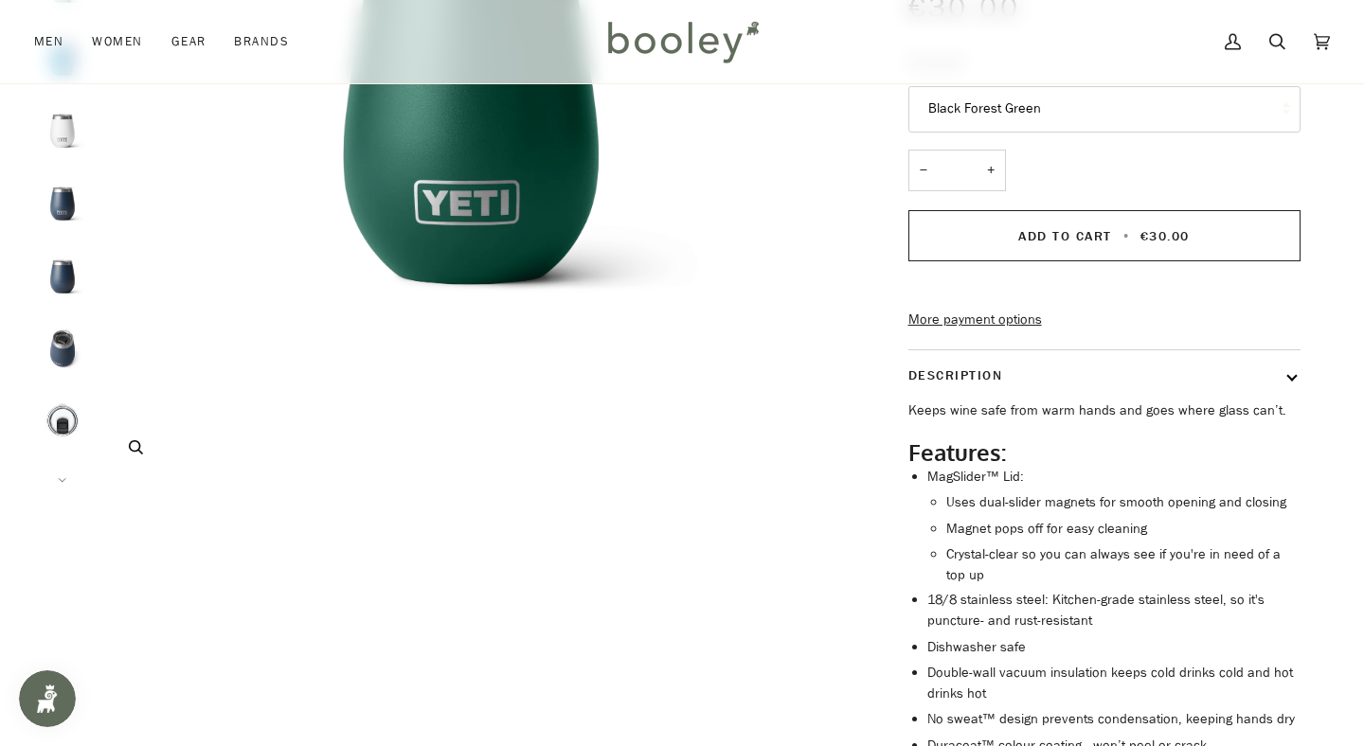
scroll to position [416, 0]
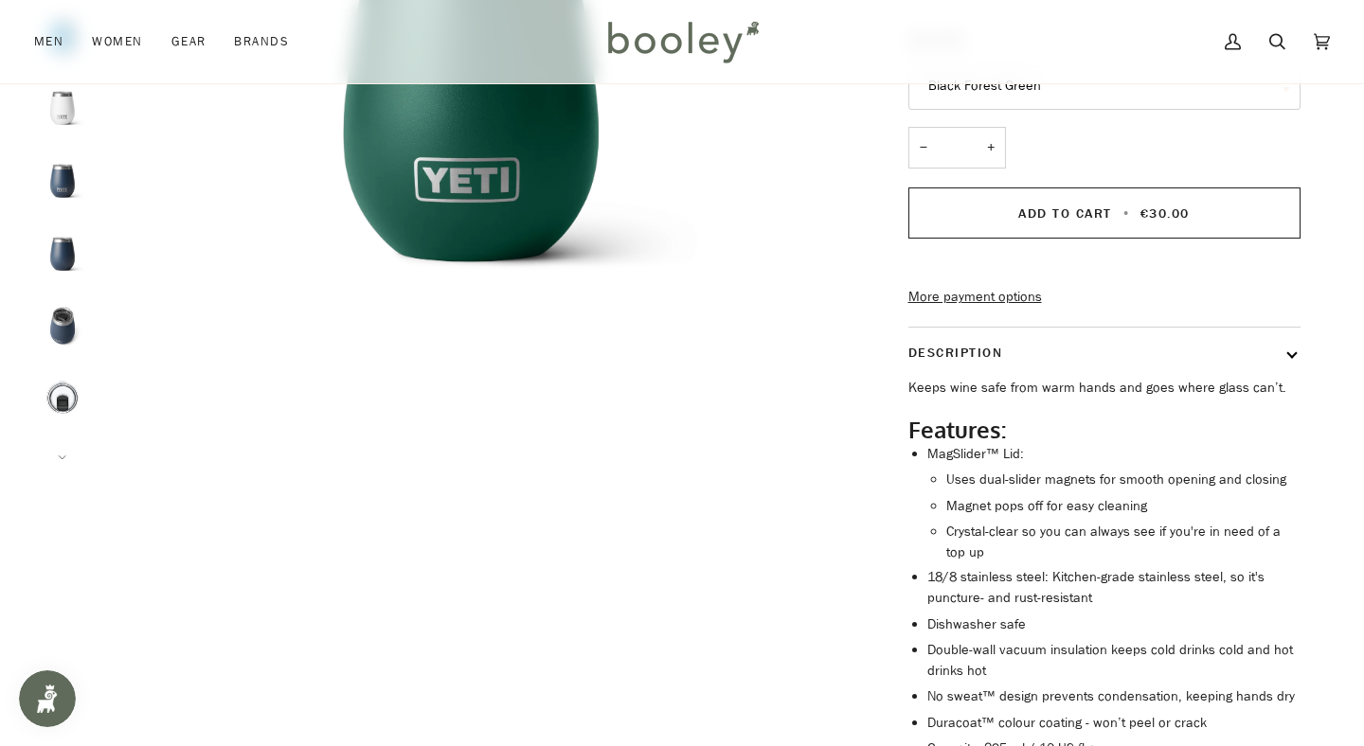
click at [48, 399] on img "Yeti Rambler 10oz Wine Tumbler Lid - Booley Galway" at bounding box center [62, 398] width 57 height 57
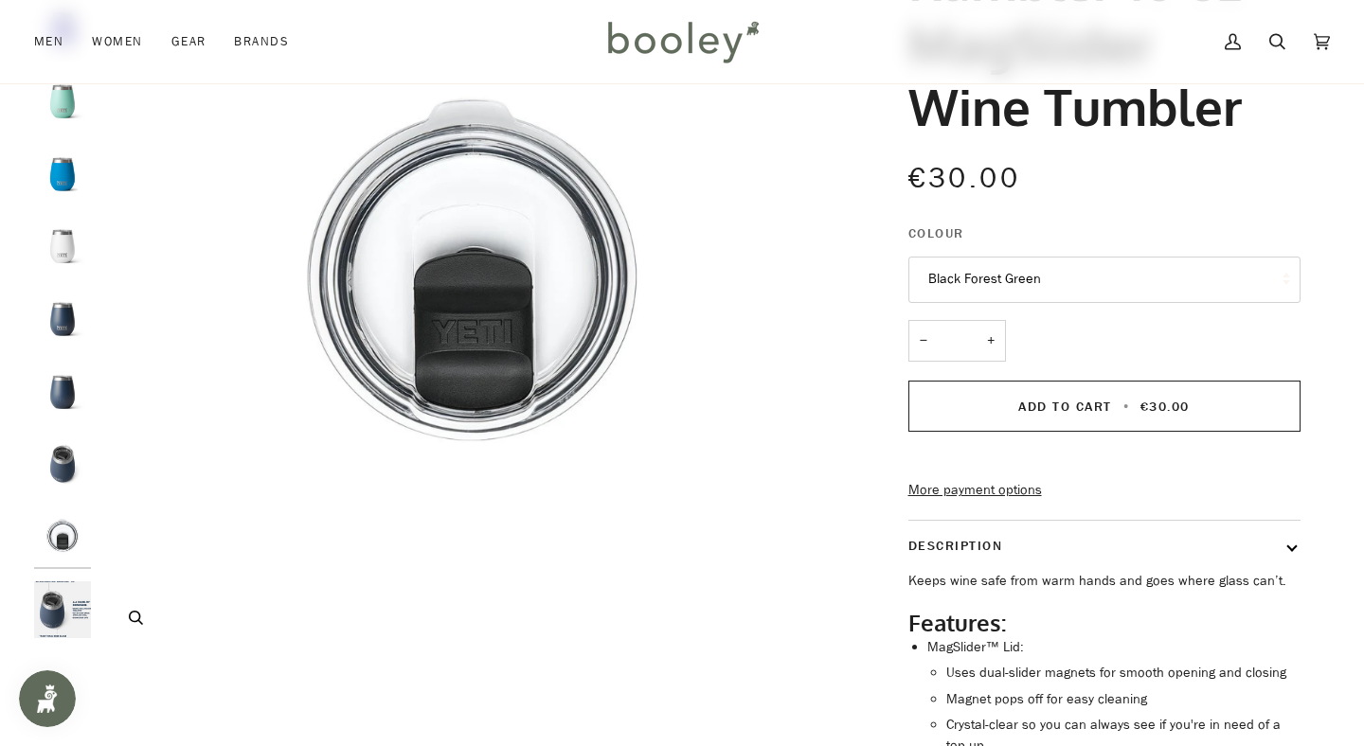
scroll to position [224, 0]
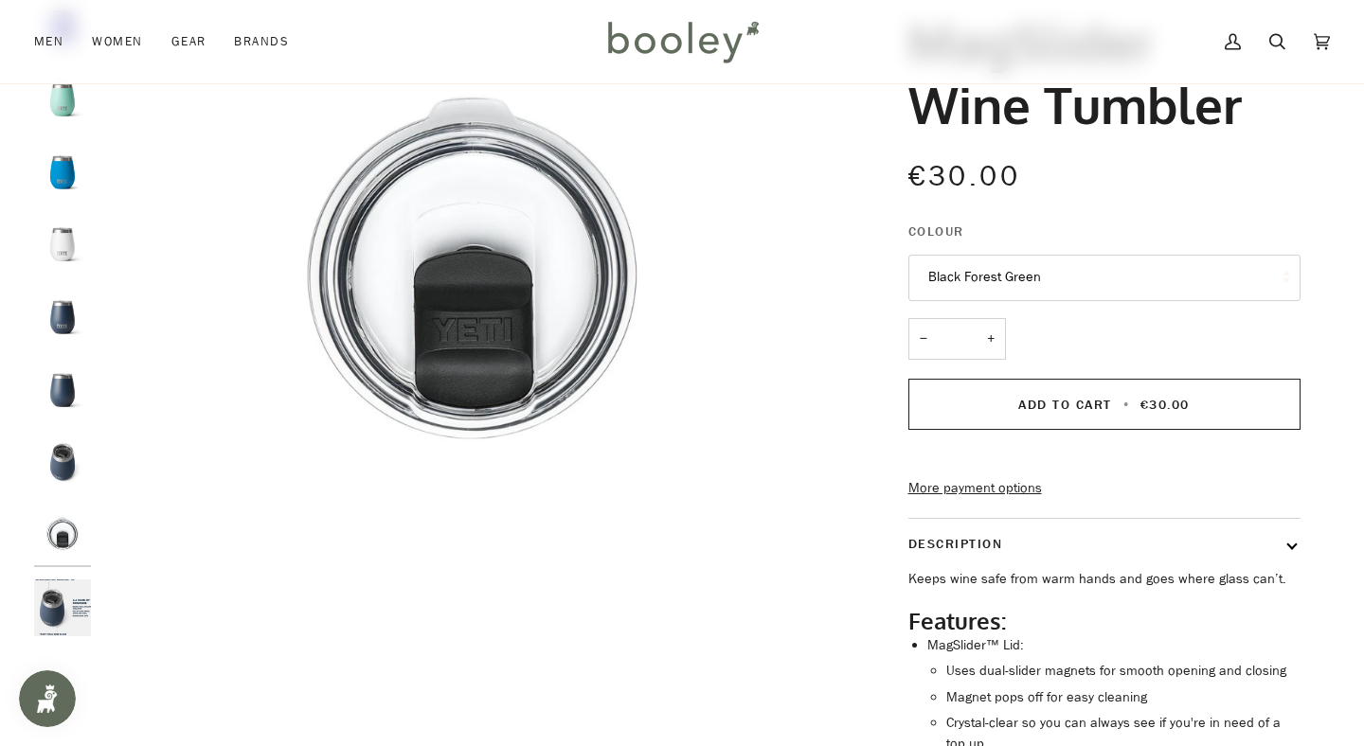
click at [74, 605] on img "Rambler 10 oz MagSlider Wine Tumbler" at bounding box center [62, 608] width 57 height 57
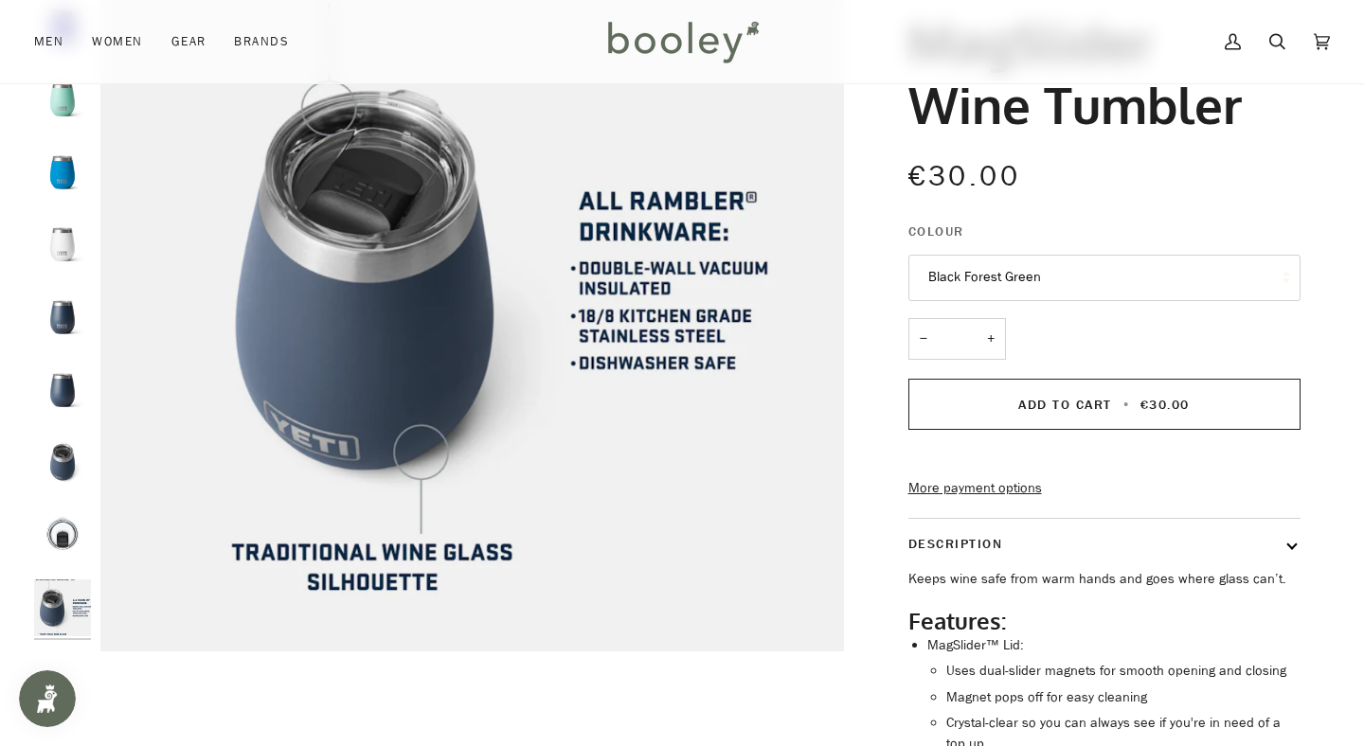
click at [60, 229] on img "Yeti Rambler 10 oz MagSlider Wine Tumbler White - Booley Galway" at bounding box center [62, 244] width 57 height 57
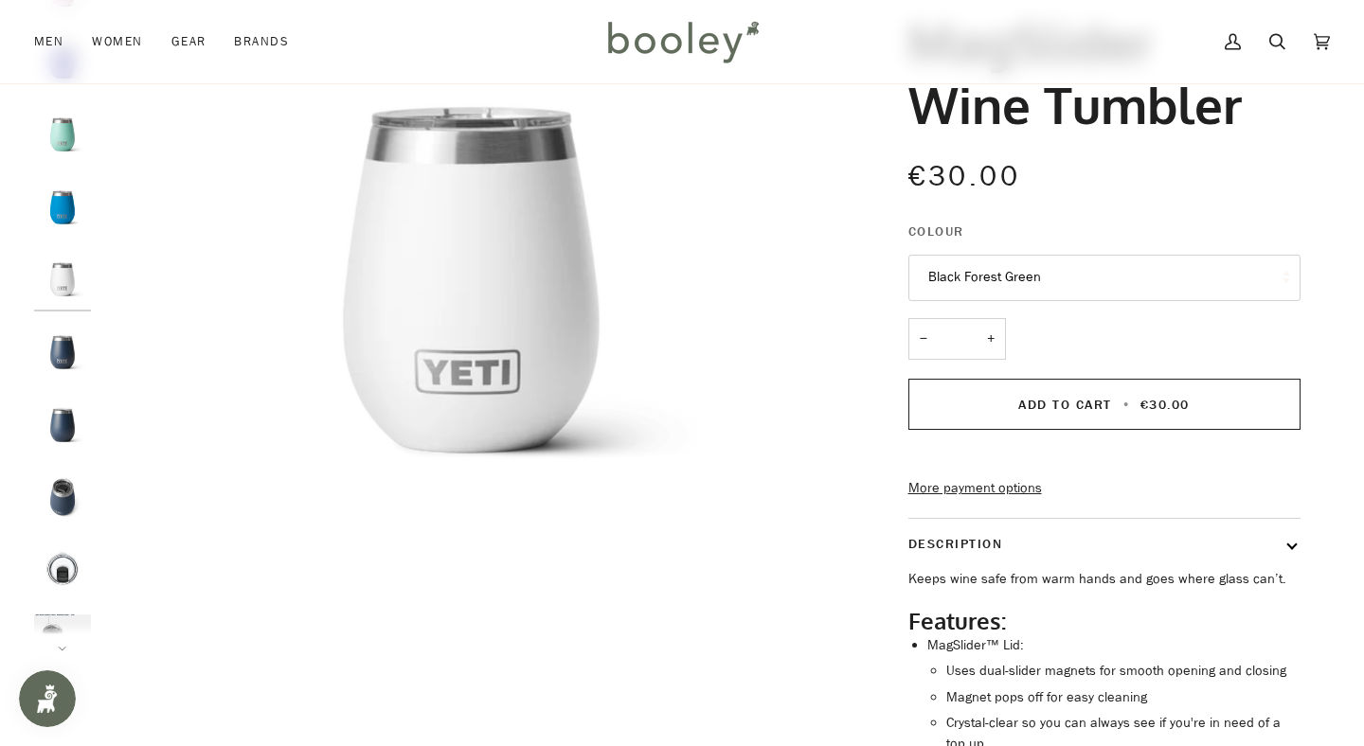
scroll to position [19, 0]
